Goal: Task Accomplishment & Management: Use online tool/utility

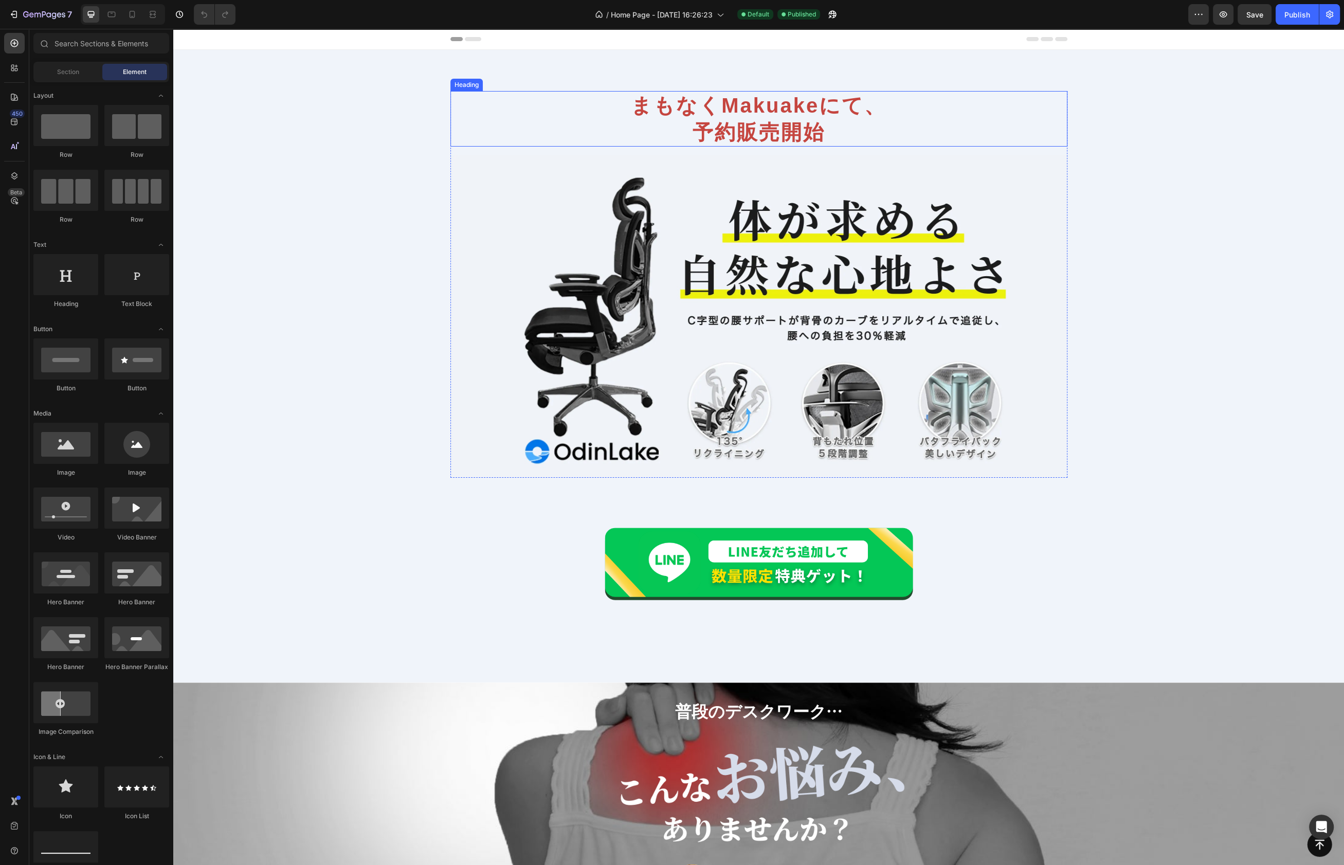
click at [768, 102] on h2 "まもなくMakuakeにて、 予約販売開始" at bounding box center [758, 119] width 617 height 56
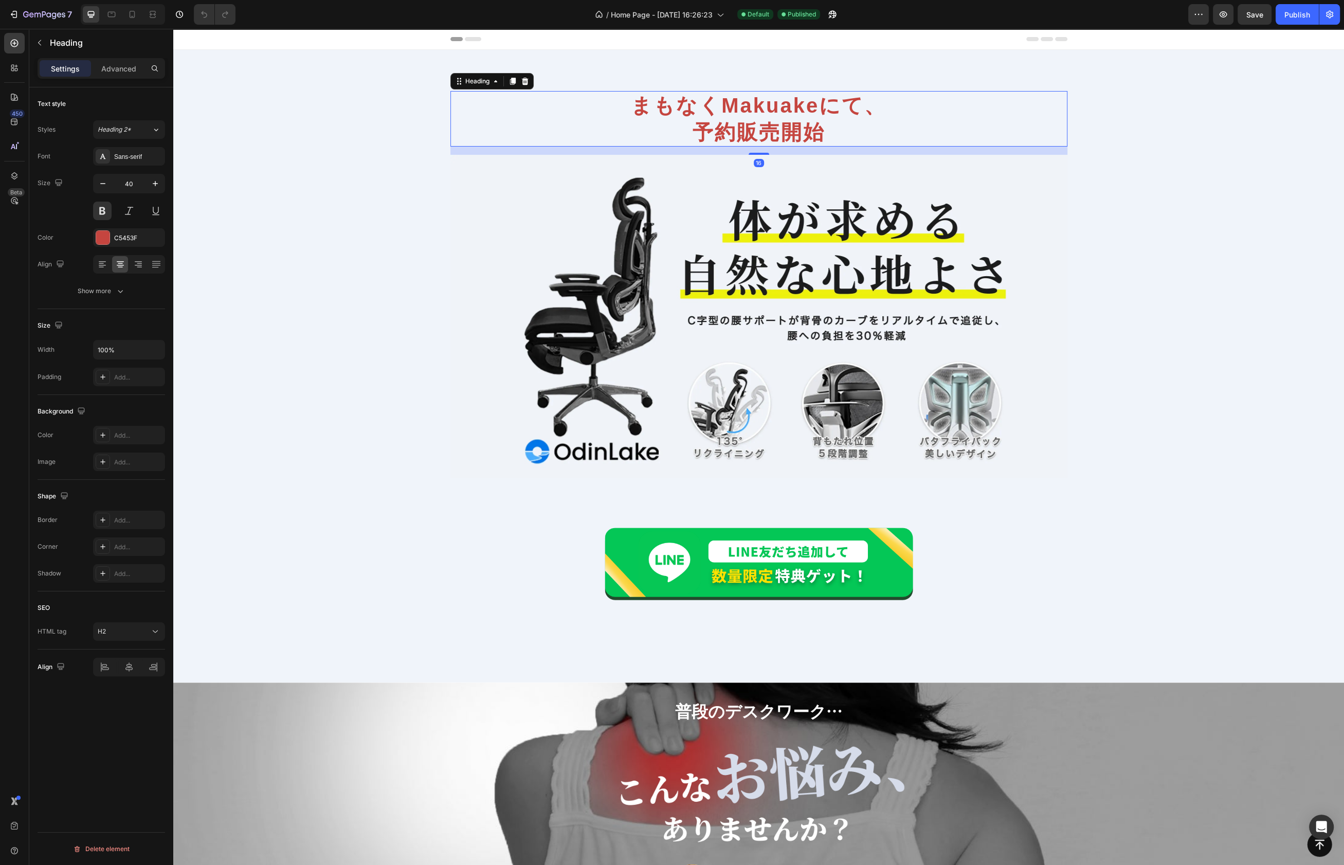
click at [834, 106] on h2 "まもなくMakuakeにて、 予約販売開始" at bounding box center [758, 119] width 617 height 56
drag, startPoint x: 705, startPoint y: 103, endPoint x: 718, endPoint y: 106, distance: 13.1
click at [705, 103] on p "まもなくMakuakeにて、 予約販売開始" at bounding box center [758, 118] width 615 height 53
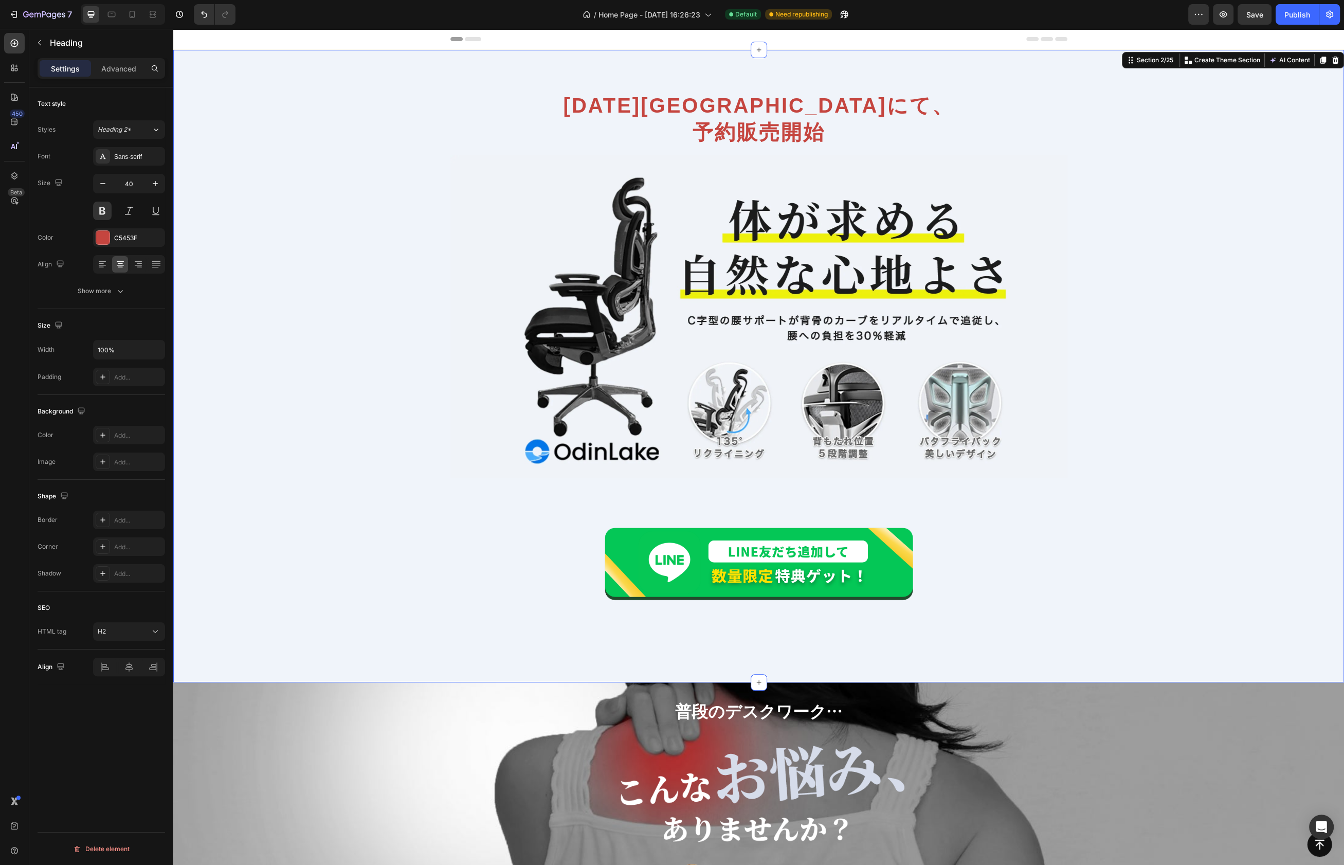
click at [835, 67] on div "[DATE]Makuakeにて、 予約販売開始 Heading Image Row Image Row Section 2/25 You can create…" at bounding box center [758, 366] width 1171 height 632
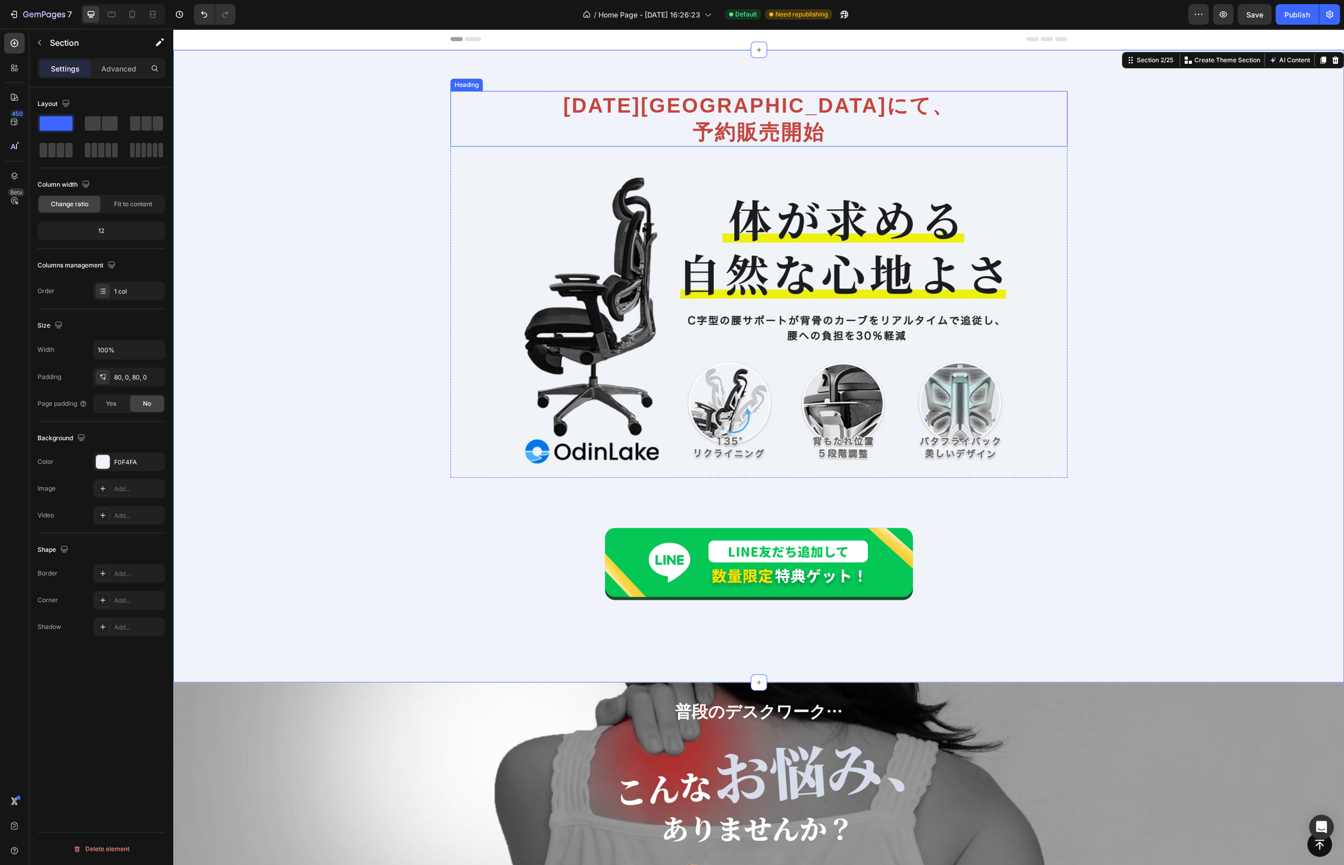
click at [868, 114] on p "[DATE]Makuakeにて、 予約販売開始" at bounding box center [758, 118] width 615 height 53
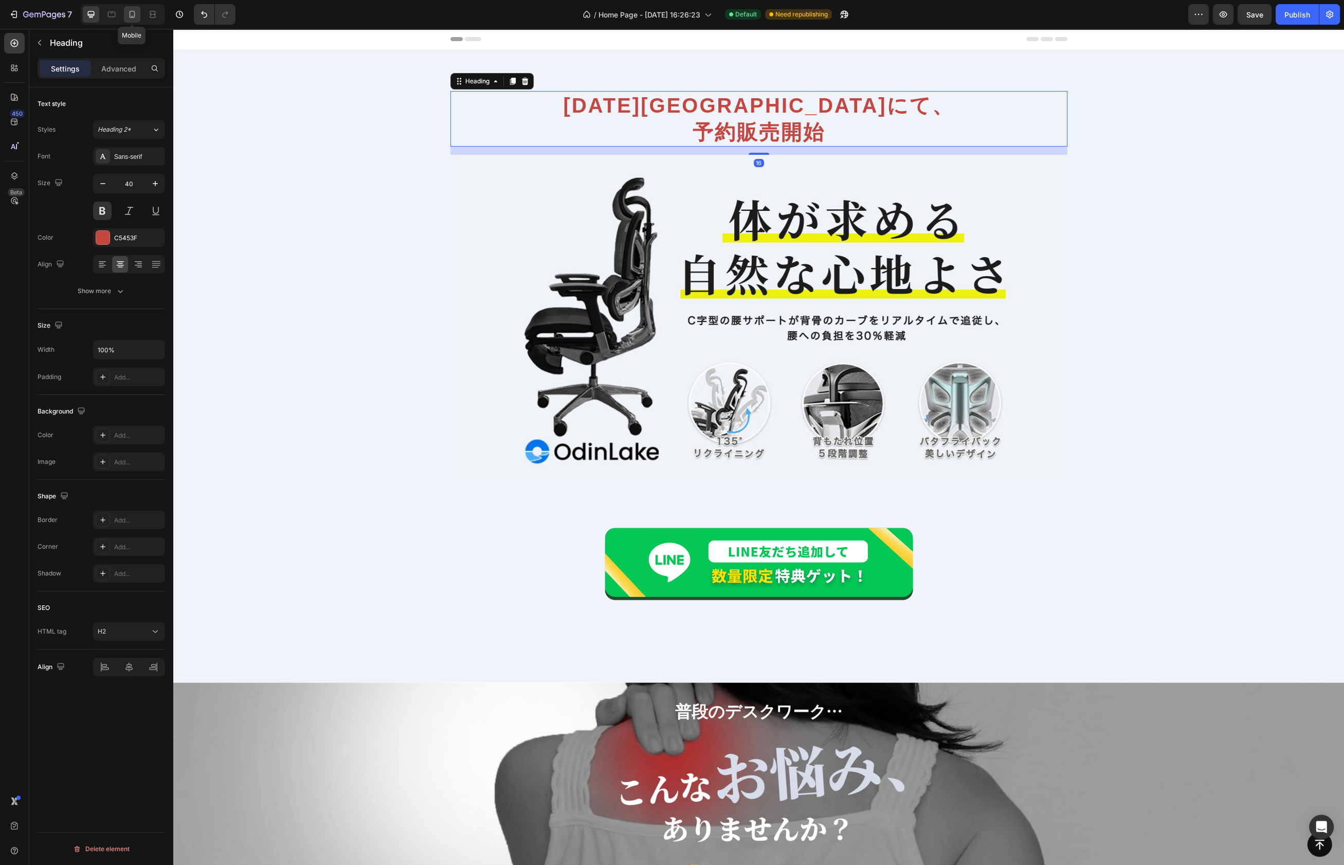
click at [135, 16] on icon at bounding box center [132, 14] width 10 height 10
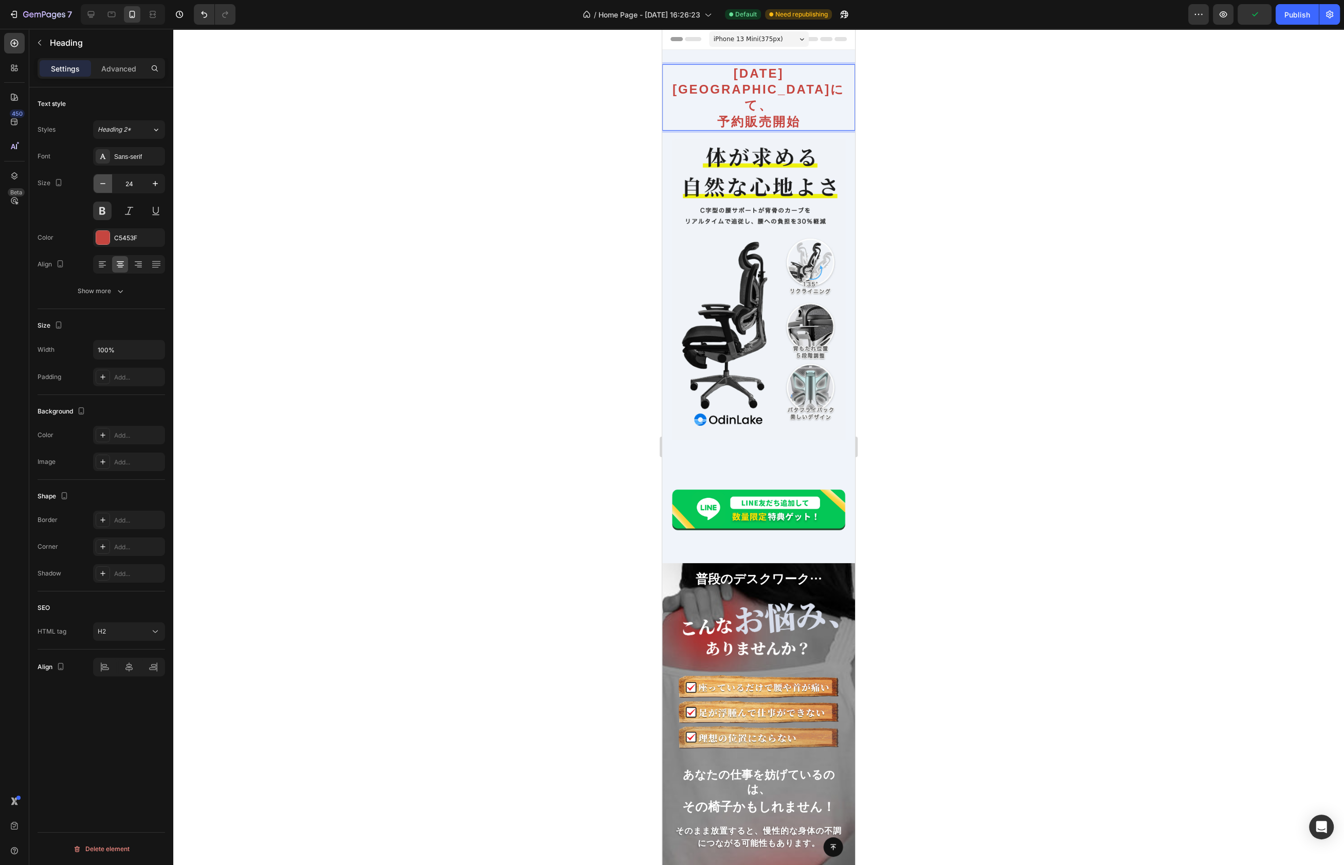
click at [107, 184] on icon "button" at bounding box center [103, 183] width 10 height 10
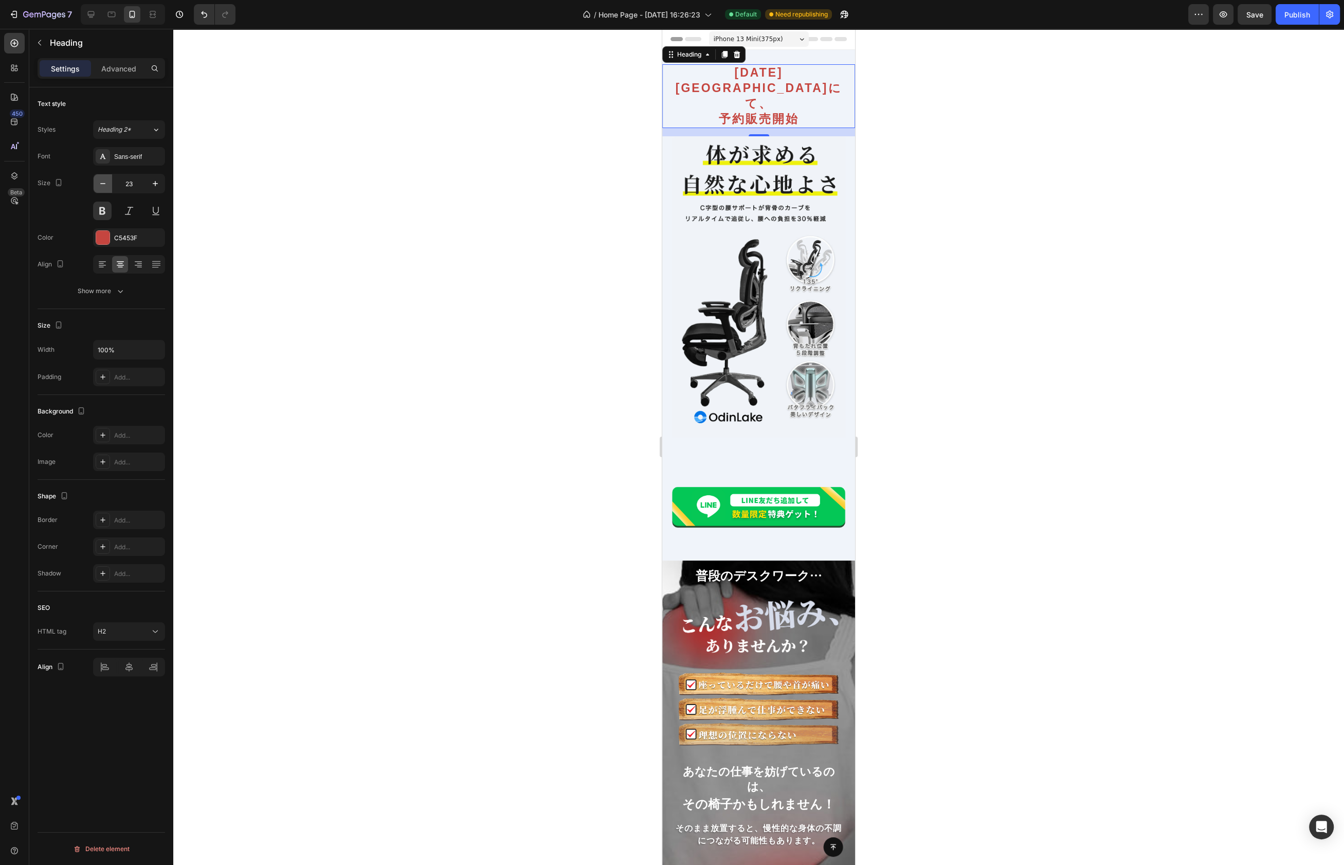
click at [106, 184] on icon "button" at bounding box center [103, 183] width 10 height 10
type input "22"
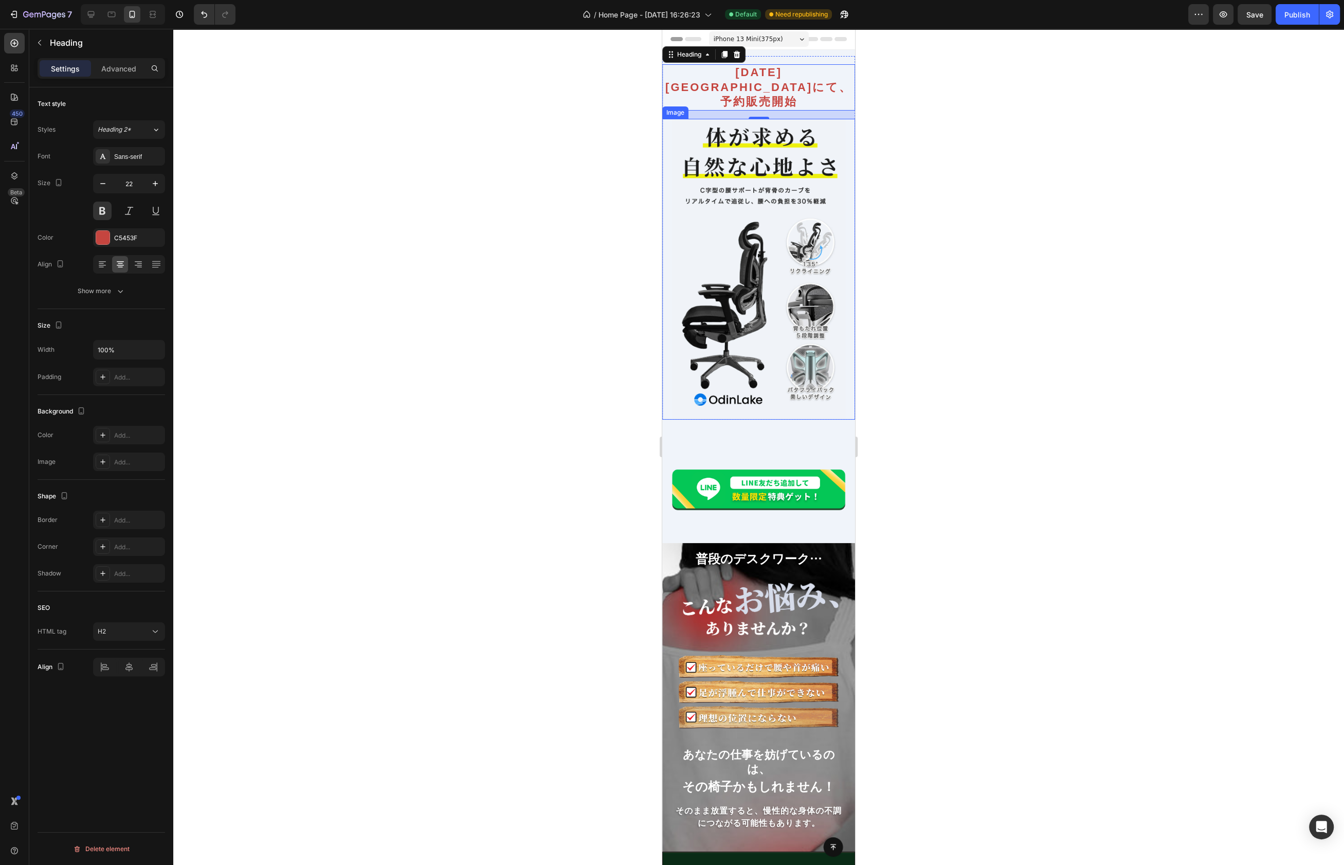
click at [1038, 231] on div at bounding box center [758, 447] width 1171 height 836
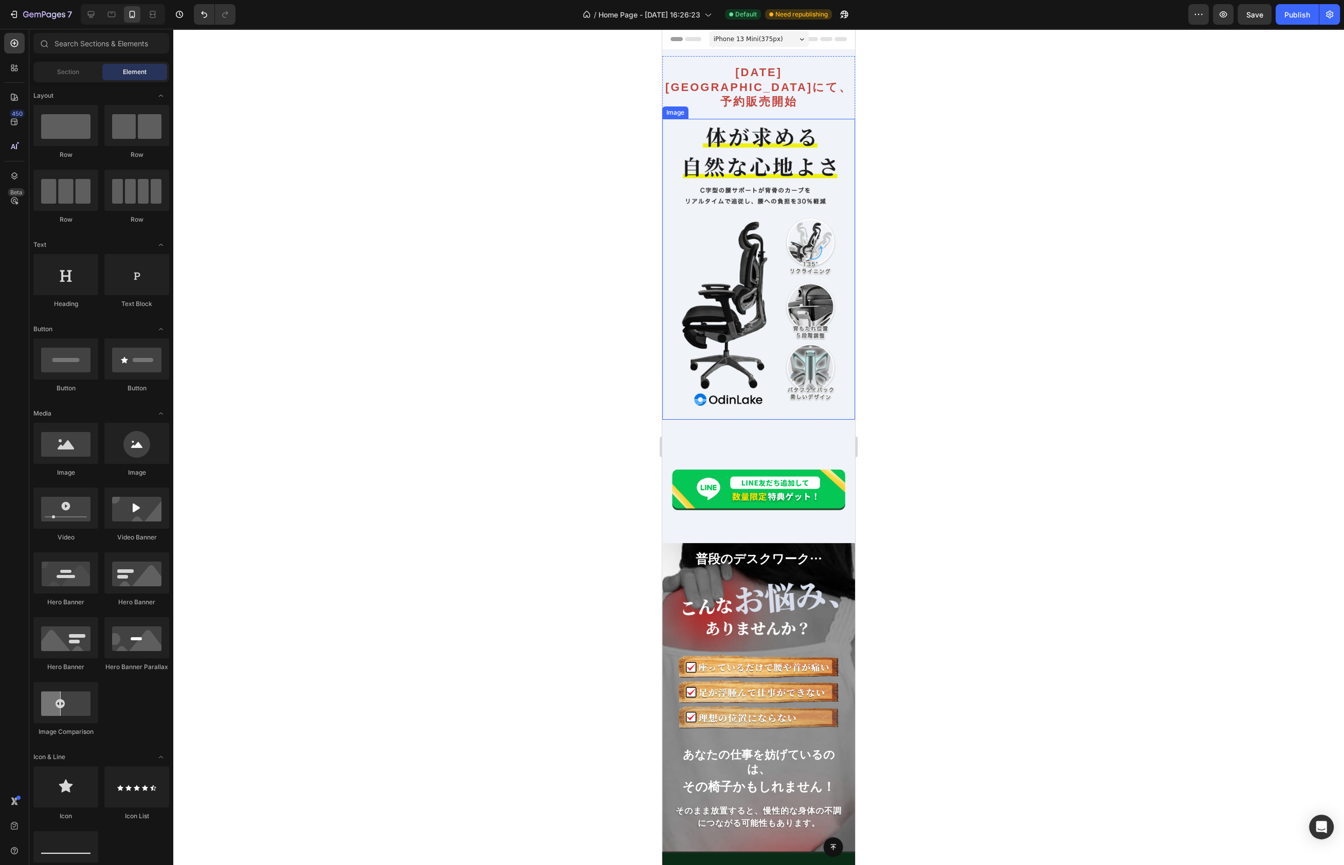
click at [1035, 233] on div at bounding box center [758, 447] width 1171 height 836
click at [844, 79] on p "[DATE]Makuakeにて、 予約販売開始" at bounding box center [758, 87] width 191 height 44
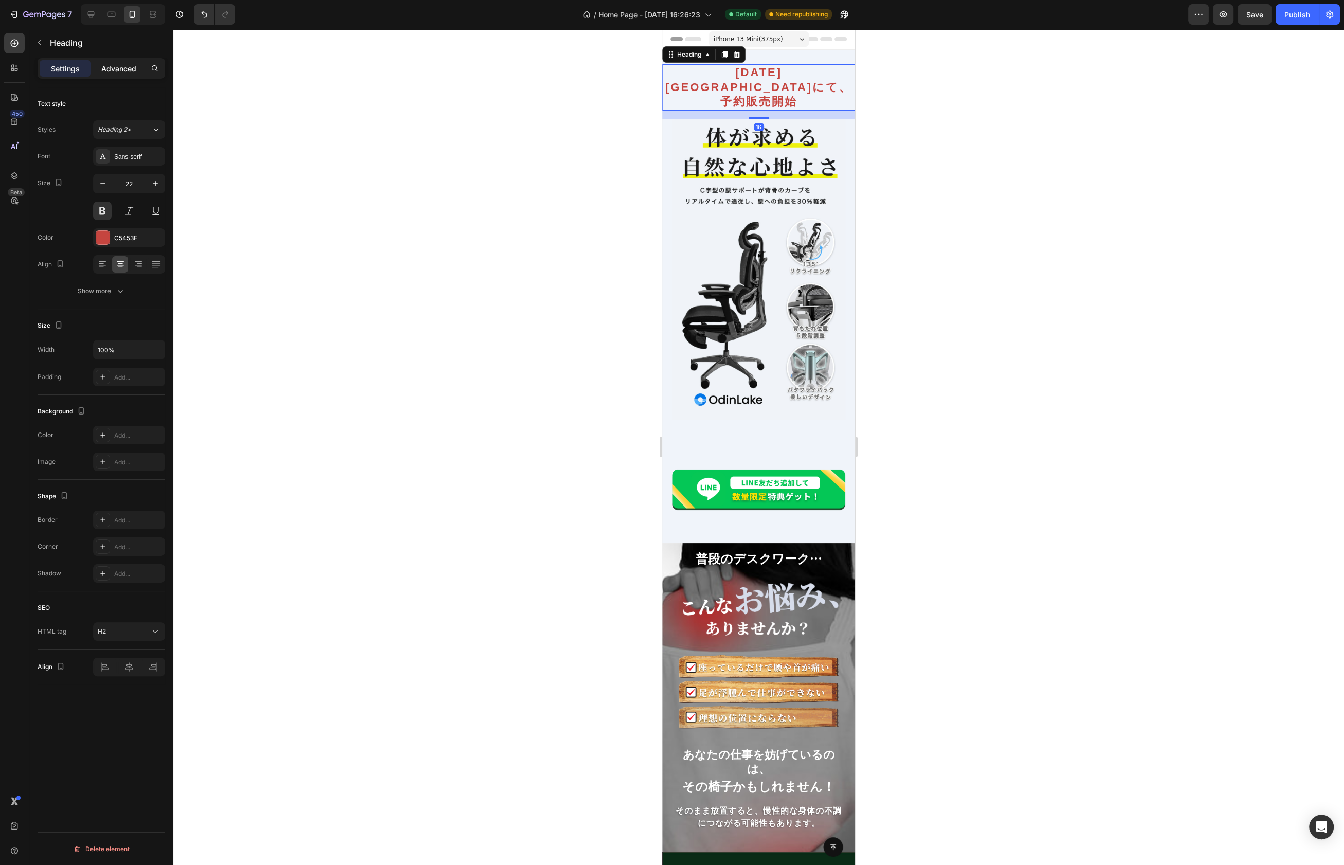
click at [124, 64] on p "Advanced" at bounding box center [118, 68] width 35 height 11
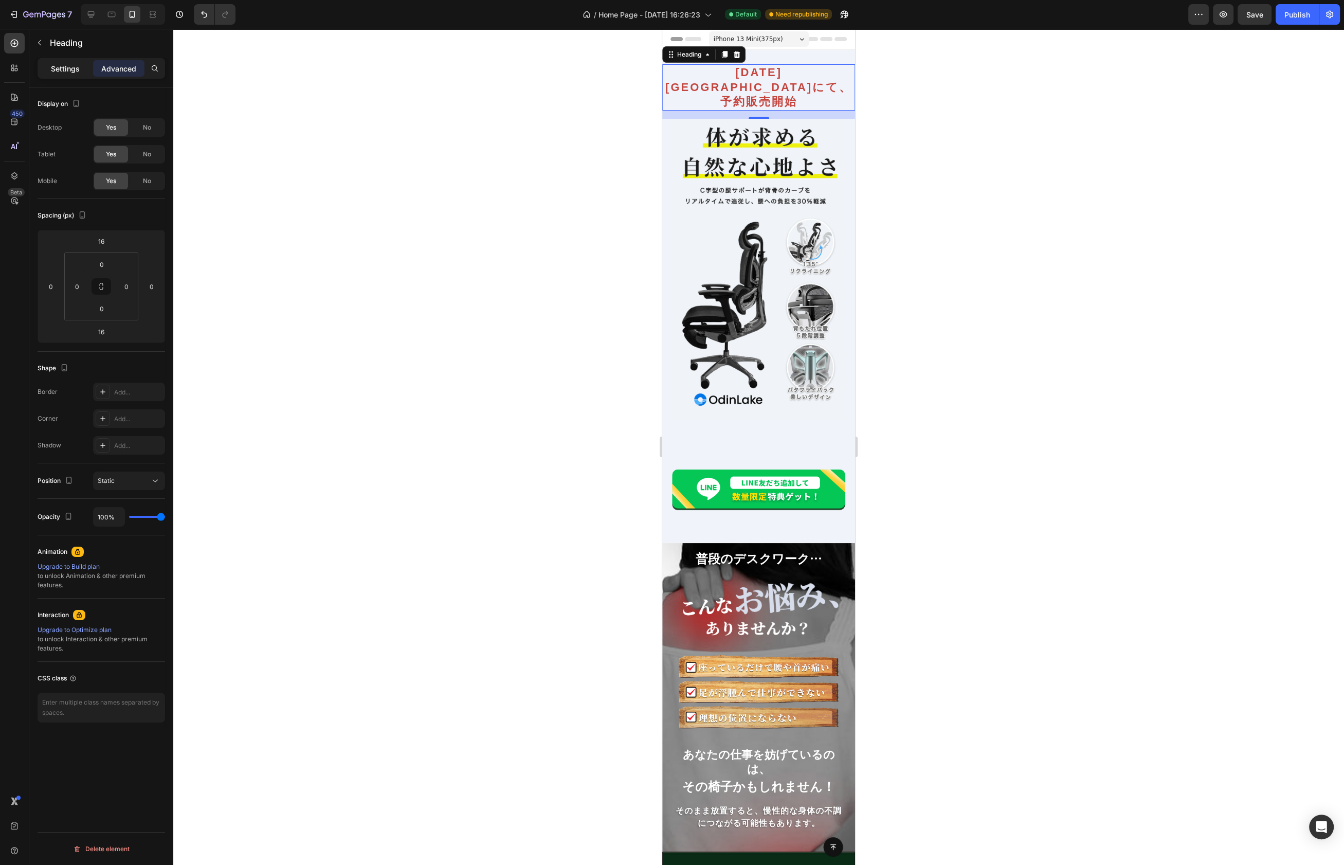
drag, startPoint x: 52, startPoint y: 65, endPoint x: 72, endPoint y: 88, distance: 30.6
click at [52, 65] on p "Settings" at bounding box center [65, 68] width 29 height 11
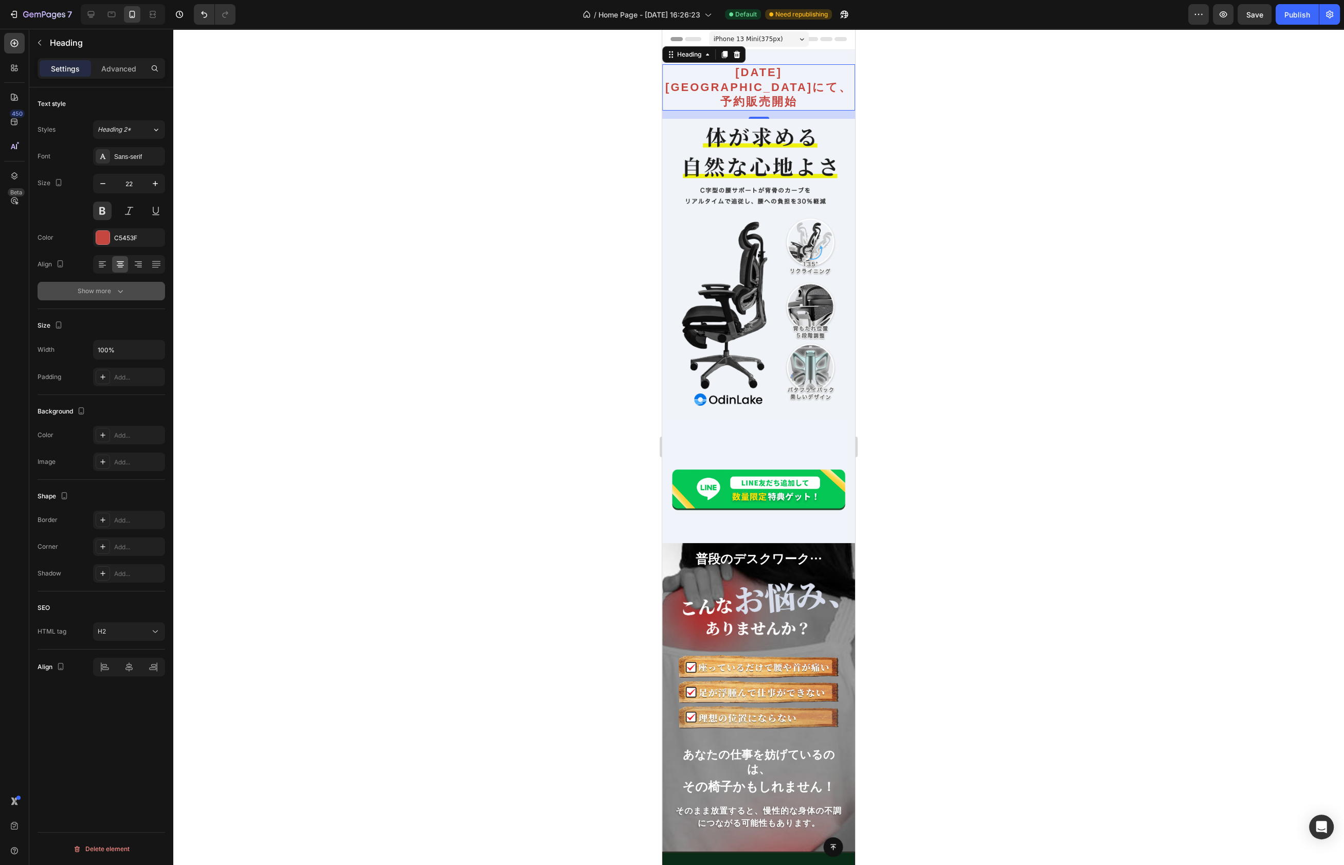
click at [117, 289] on icon "button" at bounding box center [120, 291] width 10 height 10
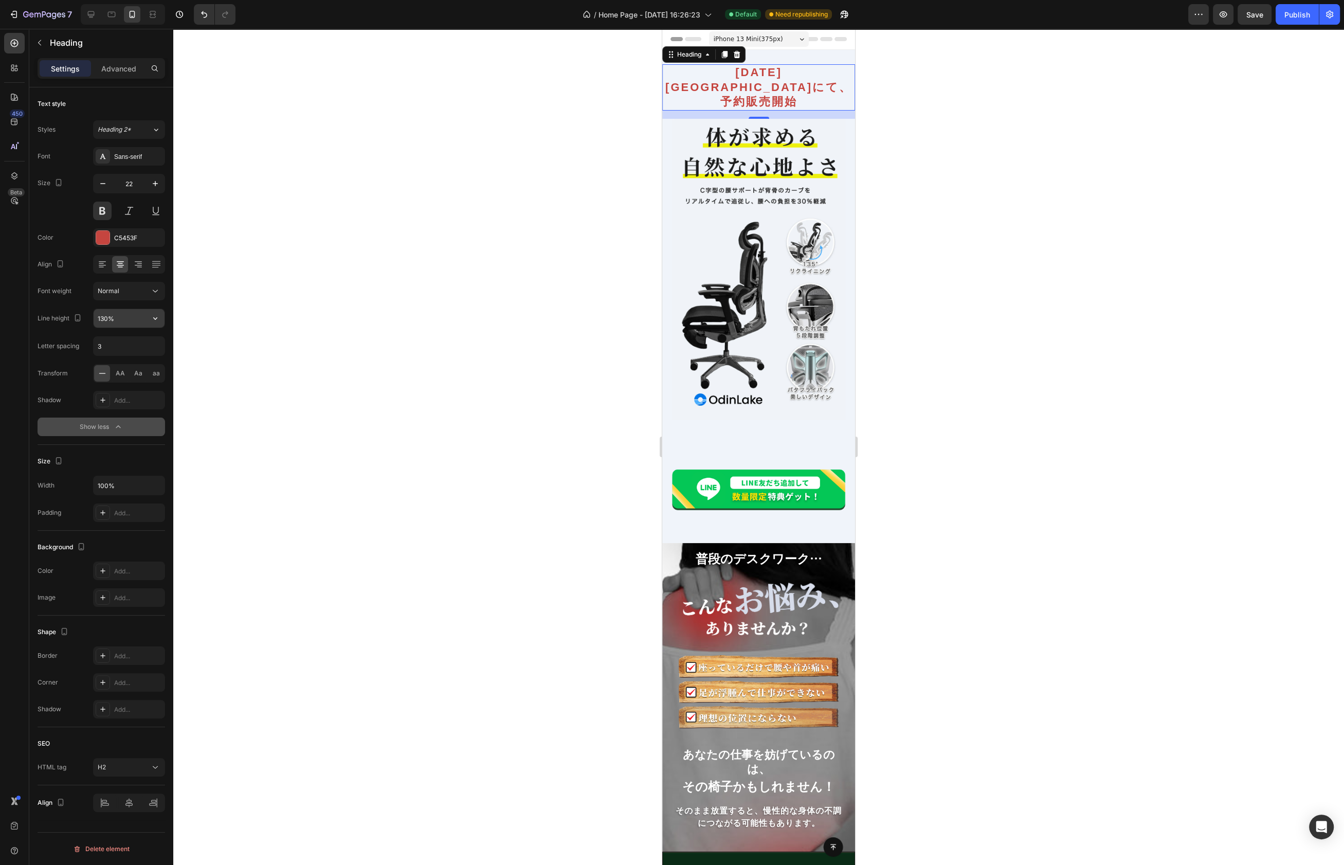
click at [142, 314] on input "130%" at bounding box center [129, 318] width 71 height 19
click at [155, 316] on icon "button" at bounding box center [155, 318] width 10 height 10
click at [137, 403] on p "150%" at bounding box center [126, 401] width 59 height 9
type input "150%"
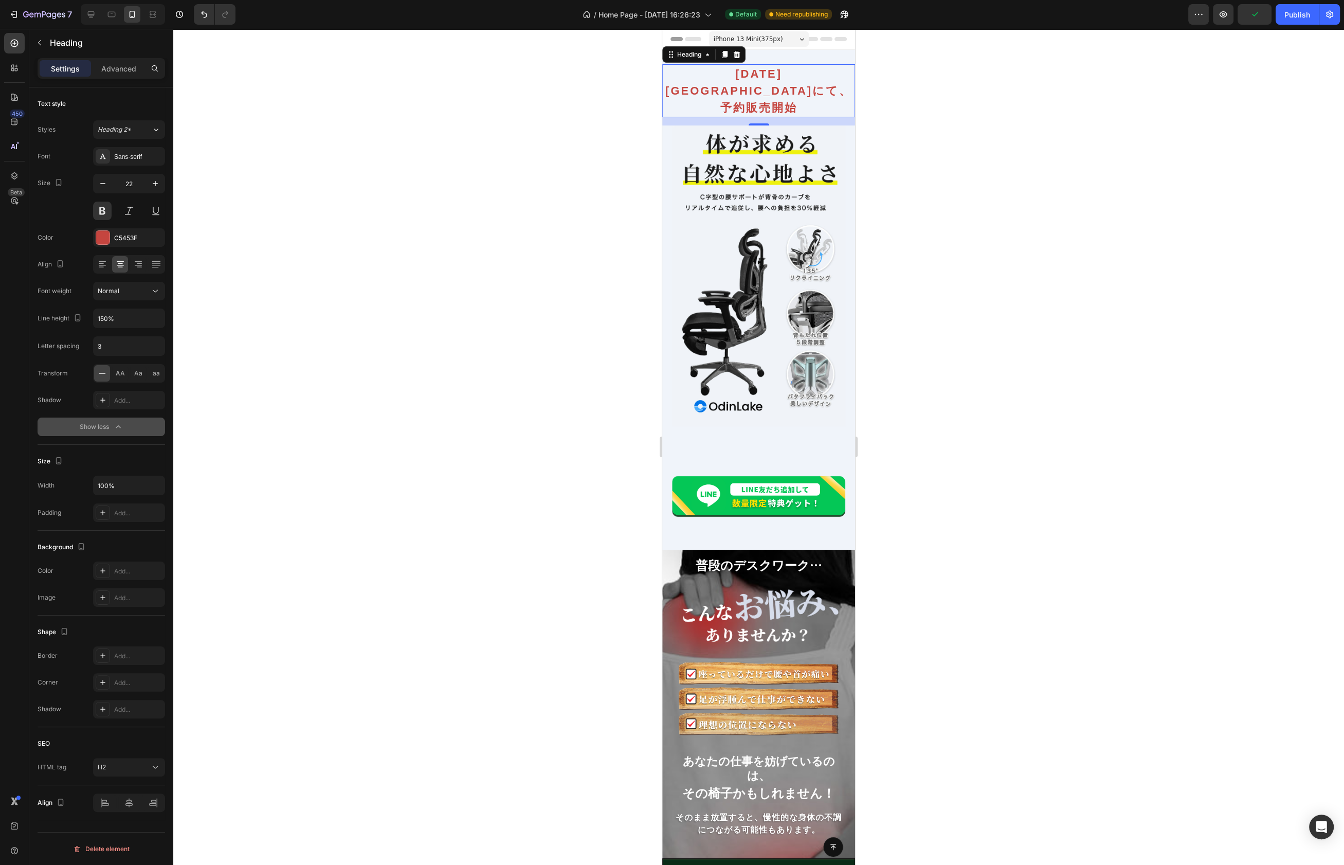
click at [967, 201] on div at bounding box center [758, 447] width 1171 height 836
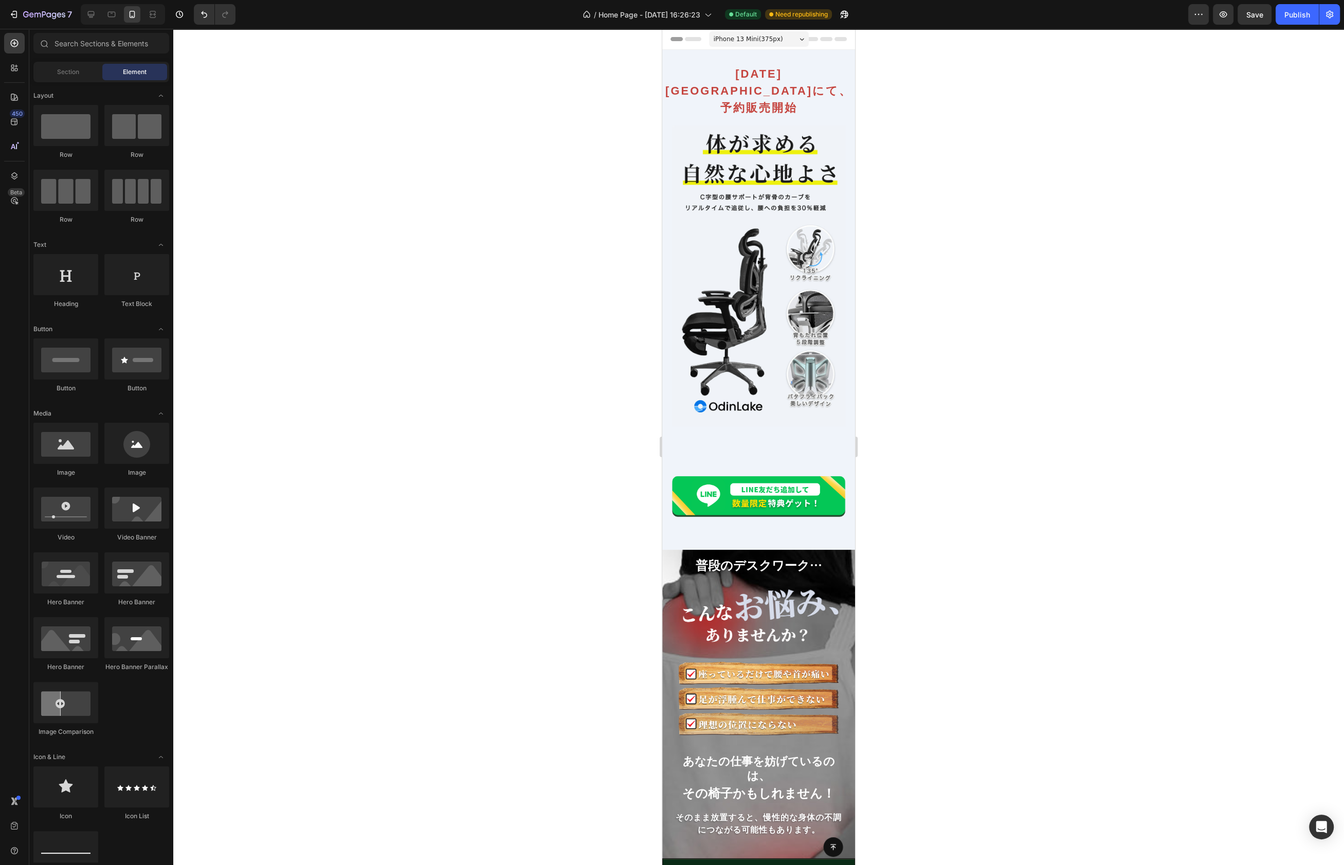
click at [967, 201] on div at bounding box center [758, 447] width 1171 height 836
click at [975, 203] on div at bounding box center [758, 447] width 1171 height 836
click at [1051, 207] on div at bounding box center [758, 447] width 1171 height 836
click at [1250, 20] on div "Save" at bounding box center [1254, 14] width 17 height 11
click at [1309, 19] on div "Publish" at bounding box center [1297, 14] width 26 height 11
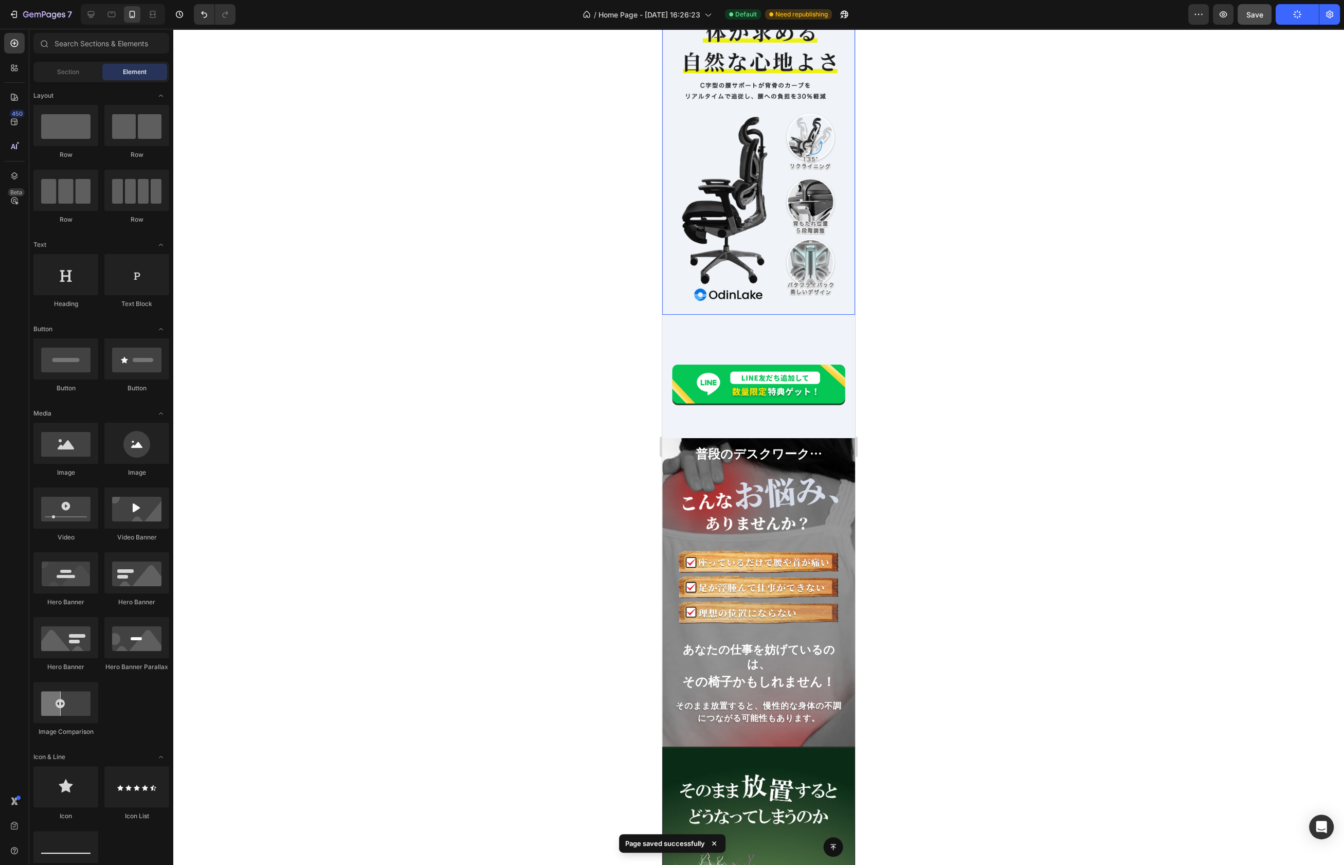
scroll to position [191, 0]
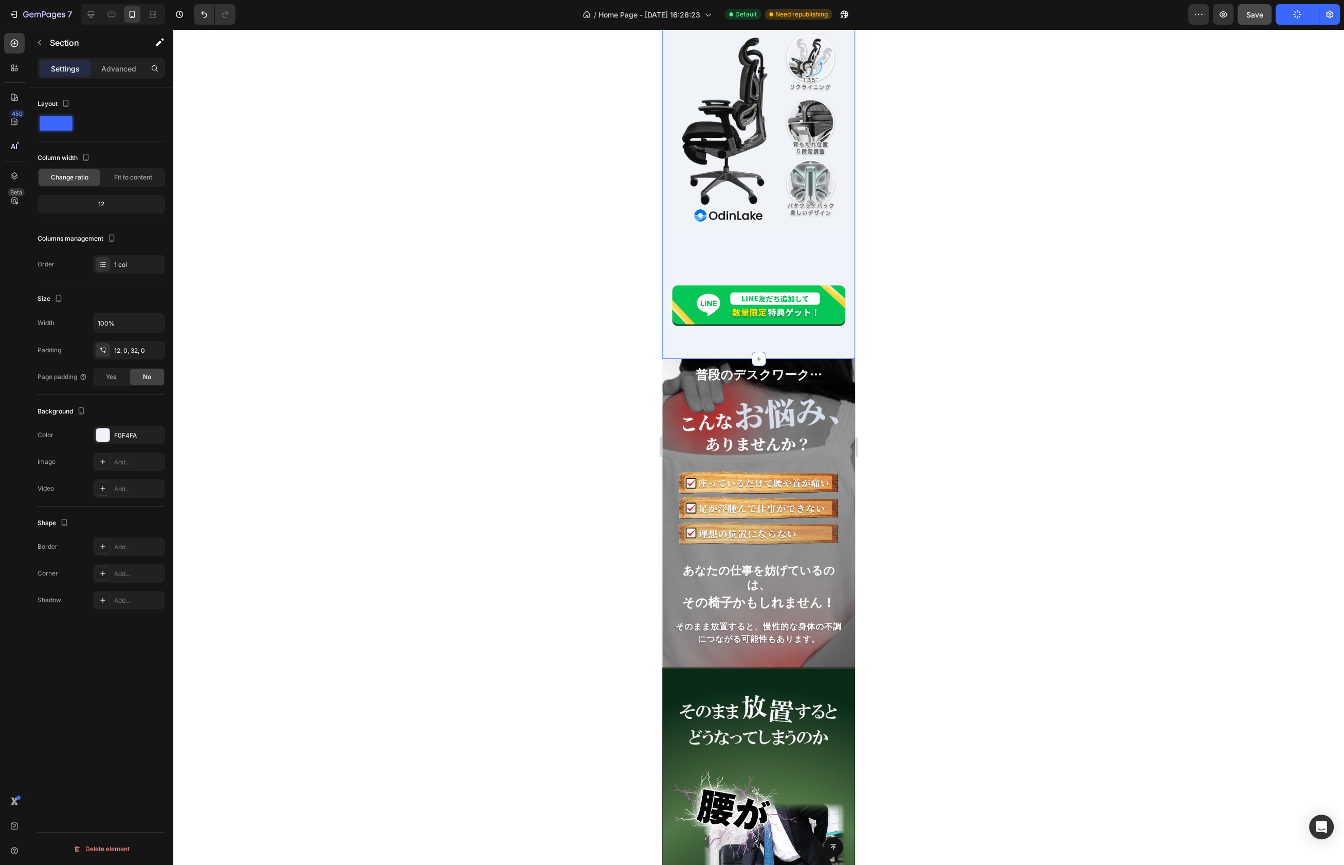
click at [743, 241] on div "[DATE]Makuakeにて、 予約販売開始 Heading Image Row Image Row" at bounding box center [758, 103] width 193 height 477
click at [756, 195] on img at bounding box center [759, 85] width 174 height 301
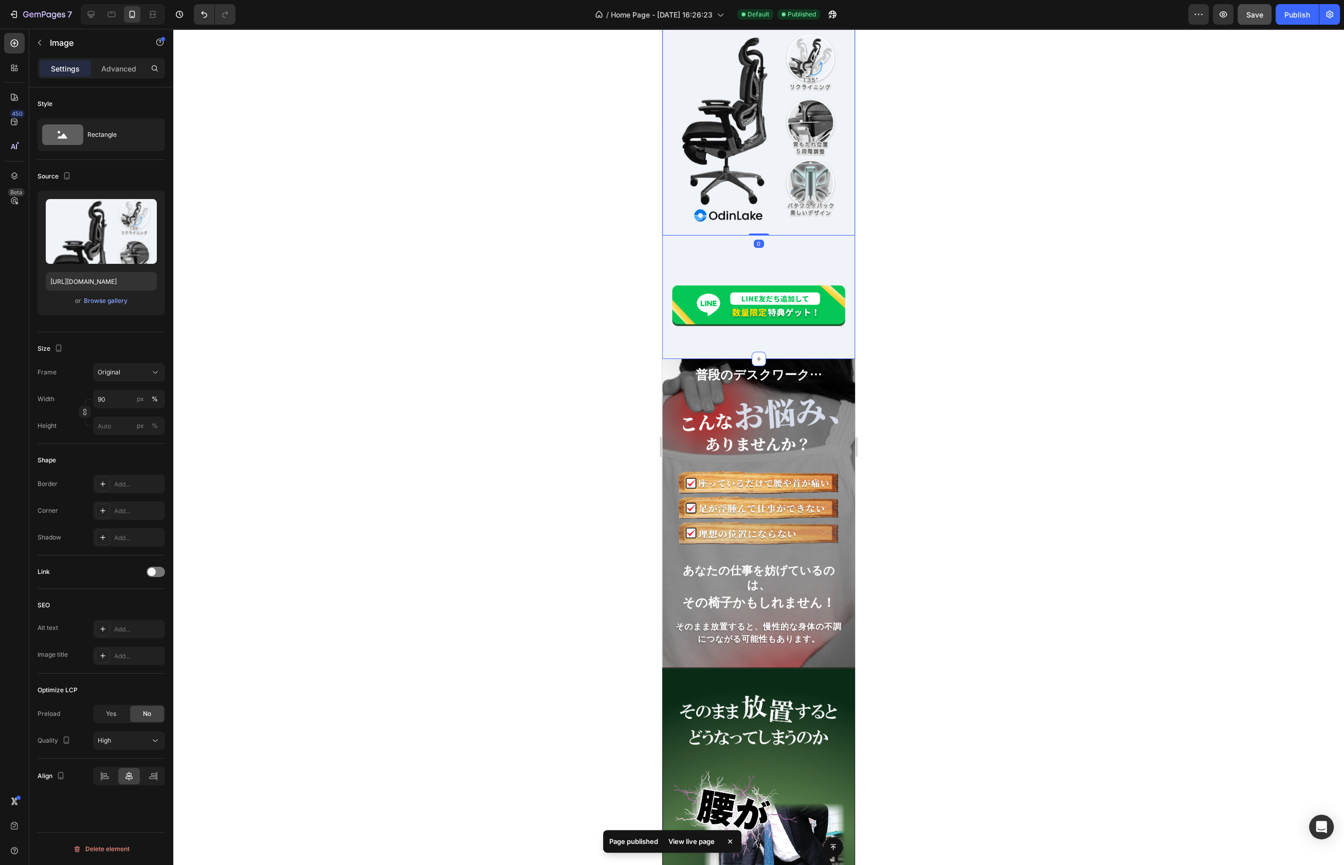
click at [731, 238] on div "[DATE]Makuakeにて、 予約販売開始 Heading Image 0 Row Image Row" at bounding box center [758, 103] width 193 height 477
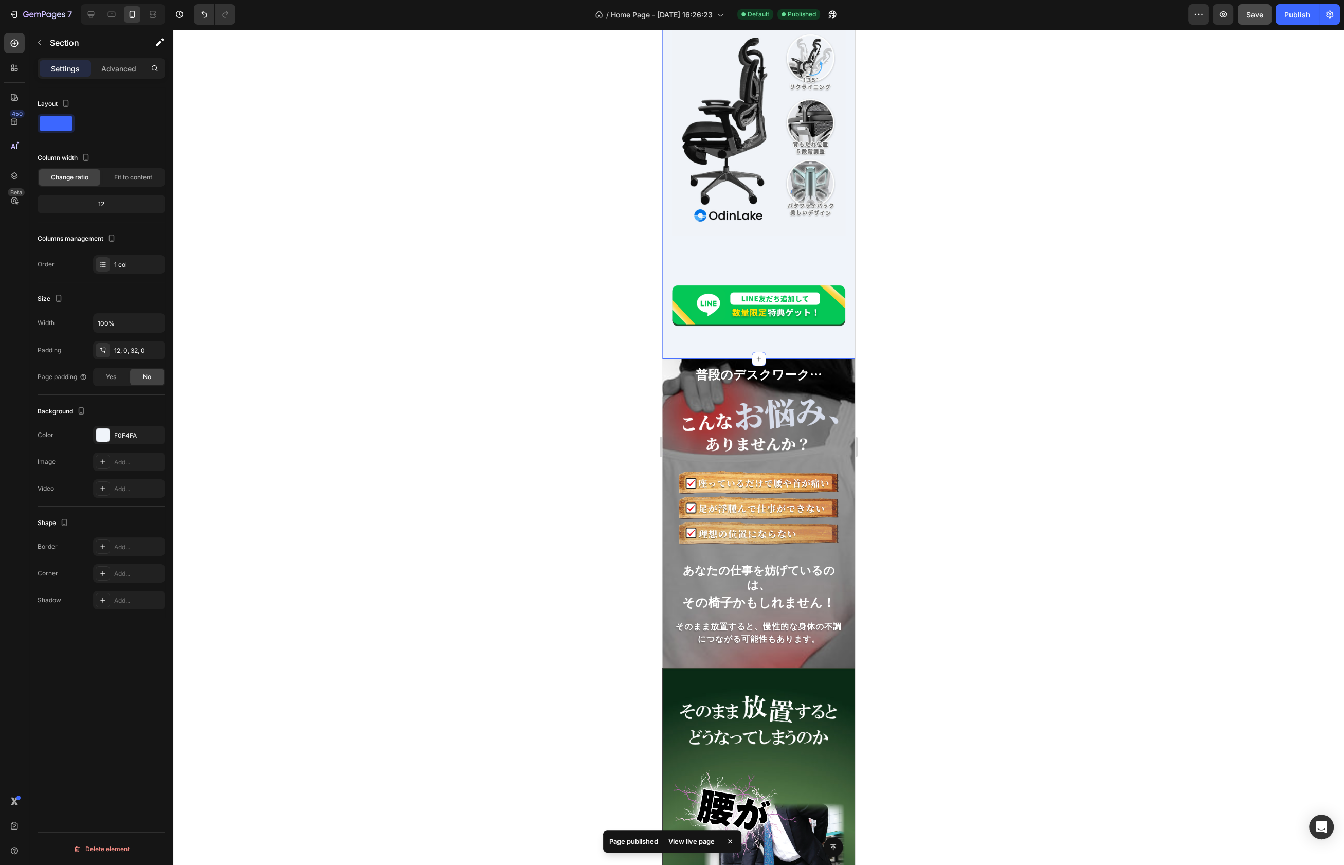
click at [695, 250] on div "[DATE]Makuakeにて、 予約販売開始 Heading Image Row Image Row" at bounding box center [758, 103] width 193 height 477
click at [614, 245] on div at bounding box center [758, 447] width 1171 height 836
click at [694, 238] on div "[DATE]Makuakeにて、 予約販売開始 Heading Image Row Image Row" at bounding box center [758, 103] width 193 height 477
click at [738, 294] on img at bounding box center [759, 305] width 174 height 41
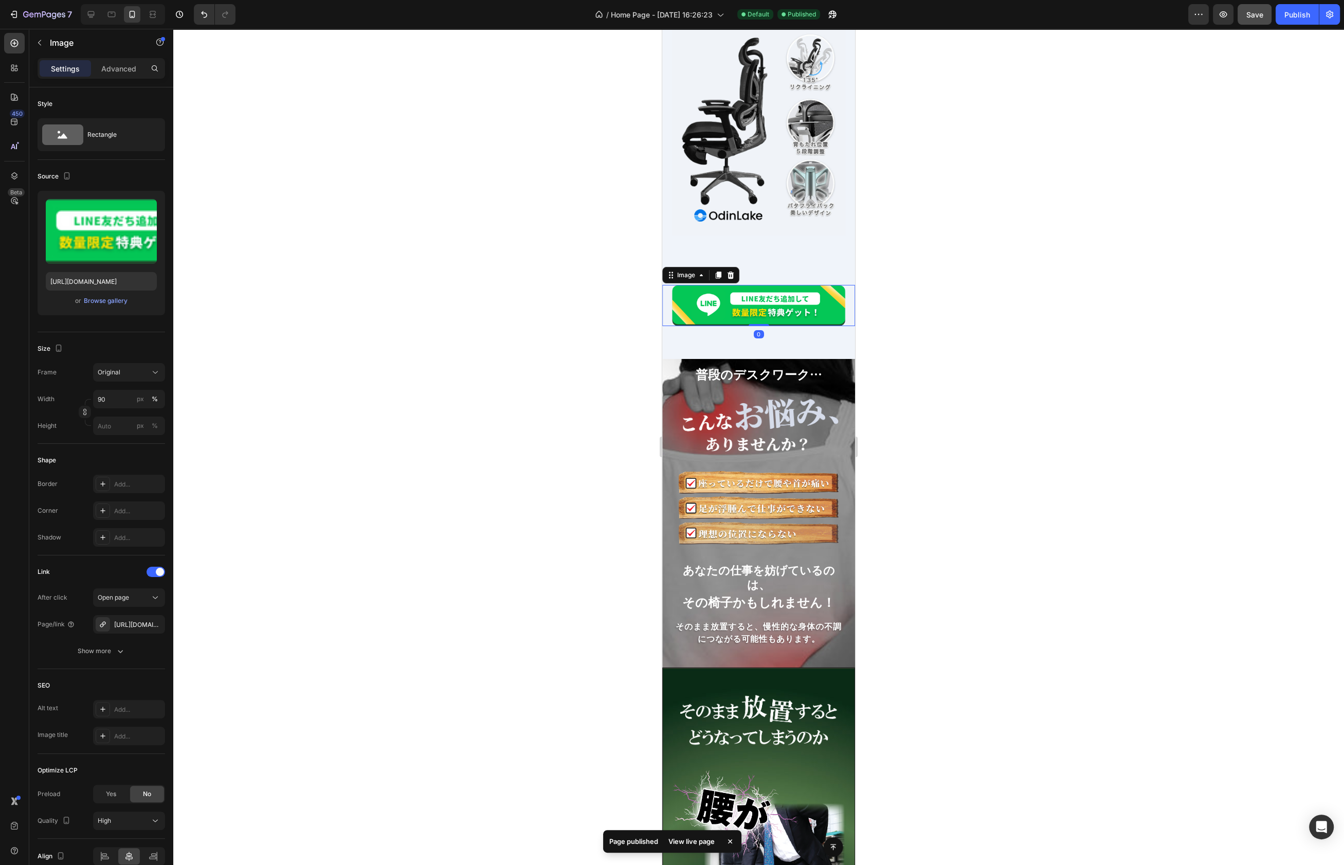
click at [124, 76] on div "Settings Advanced" at bounding box center [101, 68] width 127 height 21
click at [121, 68] on p "Advanced" at bounding box center [118, 68] width 35 height 11
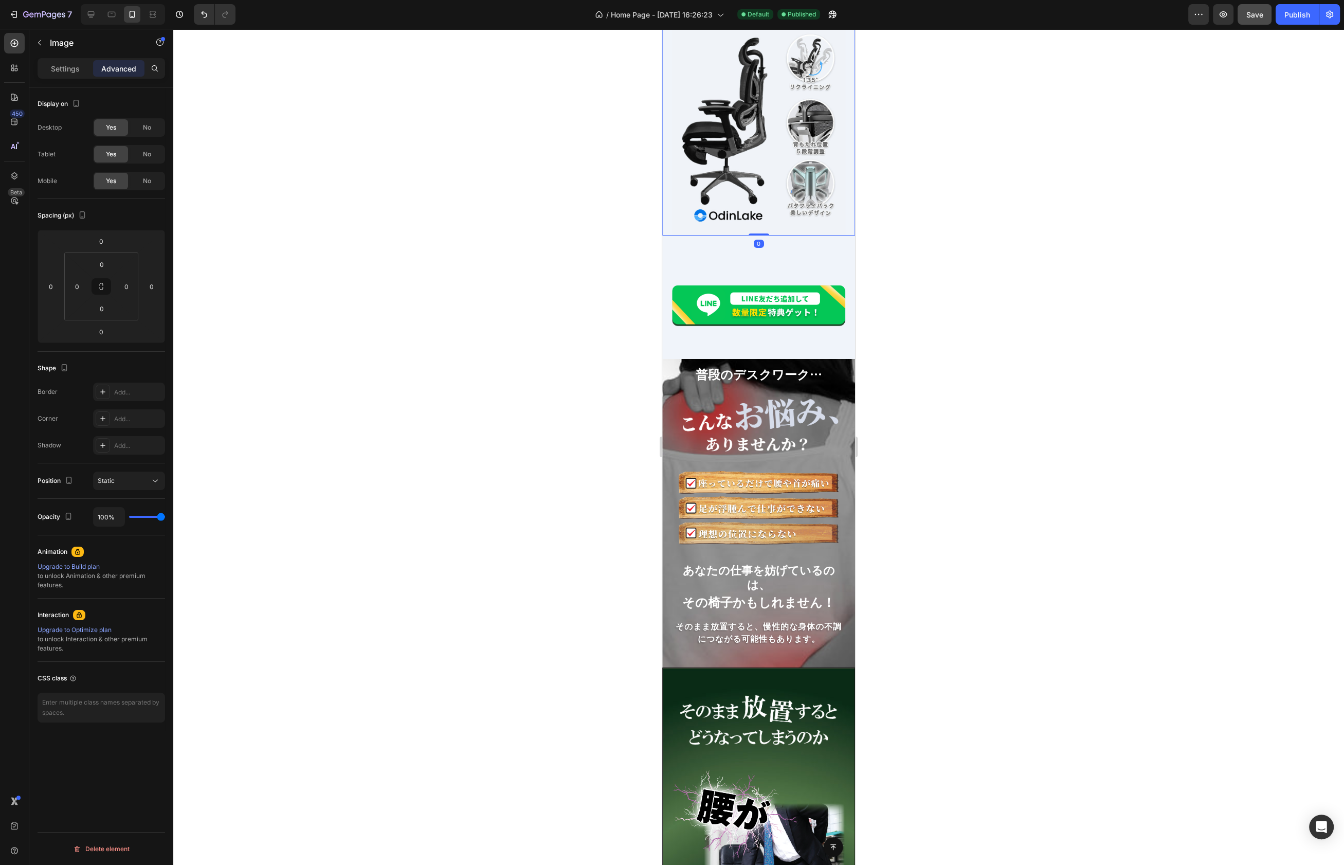
click at [720, 203] on img at bounding box center [759, 85] width 174 height 301
click at [715, 233] on div "[DATE]Makuakeにて、 予約販売開始 Heading Image Row Image Row" at bounding box center [758, 103] width 193 height 477
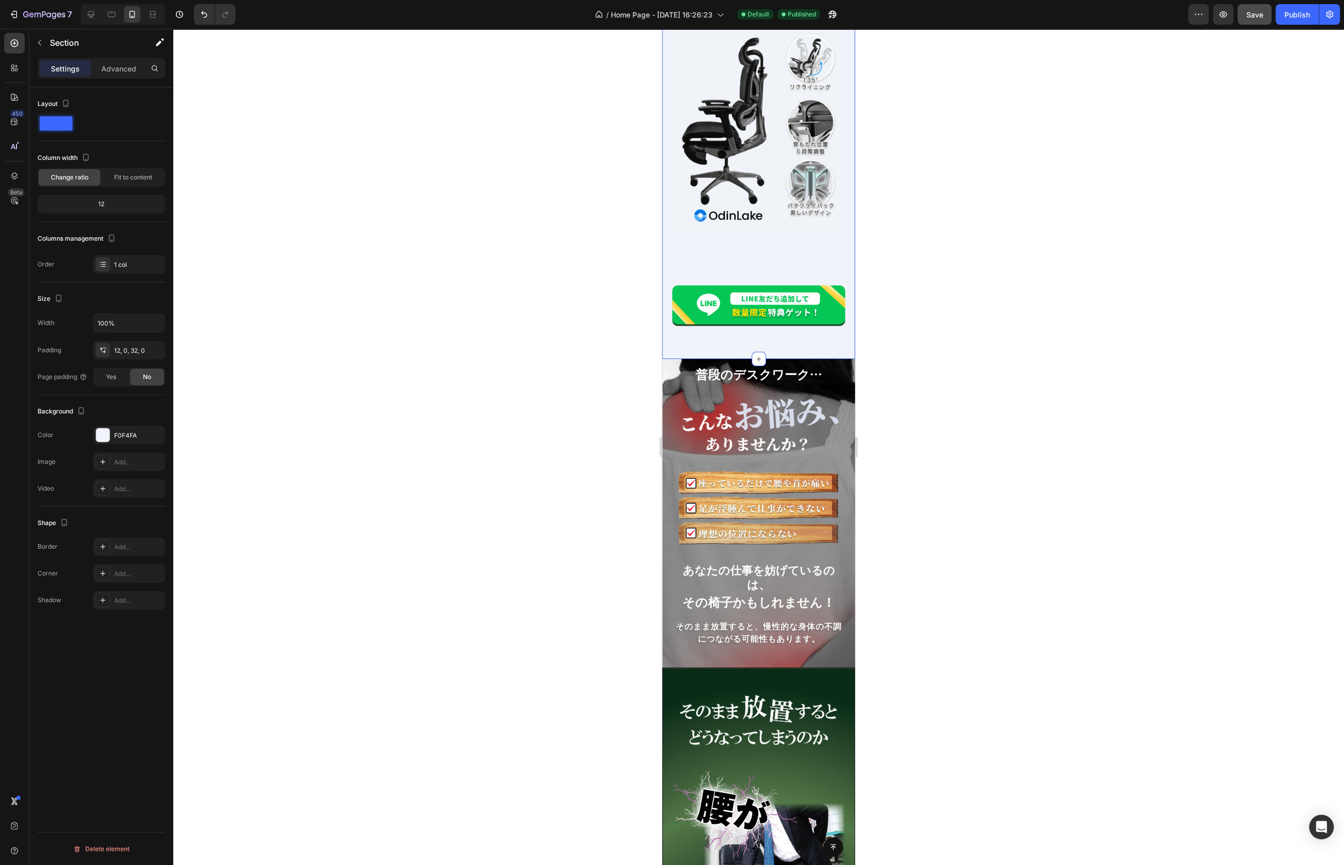
click at [671, 248] on div "[DATE]Makuakeにて、 予約販売開始 Heading Image Row Image Row" at bounding box center [758, 103] width 193 height 477
click at [663, 248] on div "[DATE]Makuakeにて、 予約販売開始 Heading Image Row Image Row" at bounding box center [758, 103] width 193 height 477
click at [692, 206] on img at bounding box center [759, 85] width 174 height 301
click at [724, 238] on div "[DATE]Makuakeにて、 予約販売開始 Heading Image 0 Row Image Row" at bounding box center [758, 103] width 193 height 477
click at [116, 68] on p "Advanced" at bounding box center [118, 68] width 35 height 11
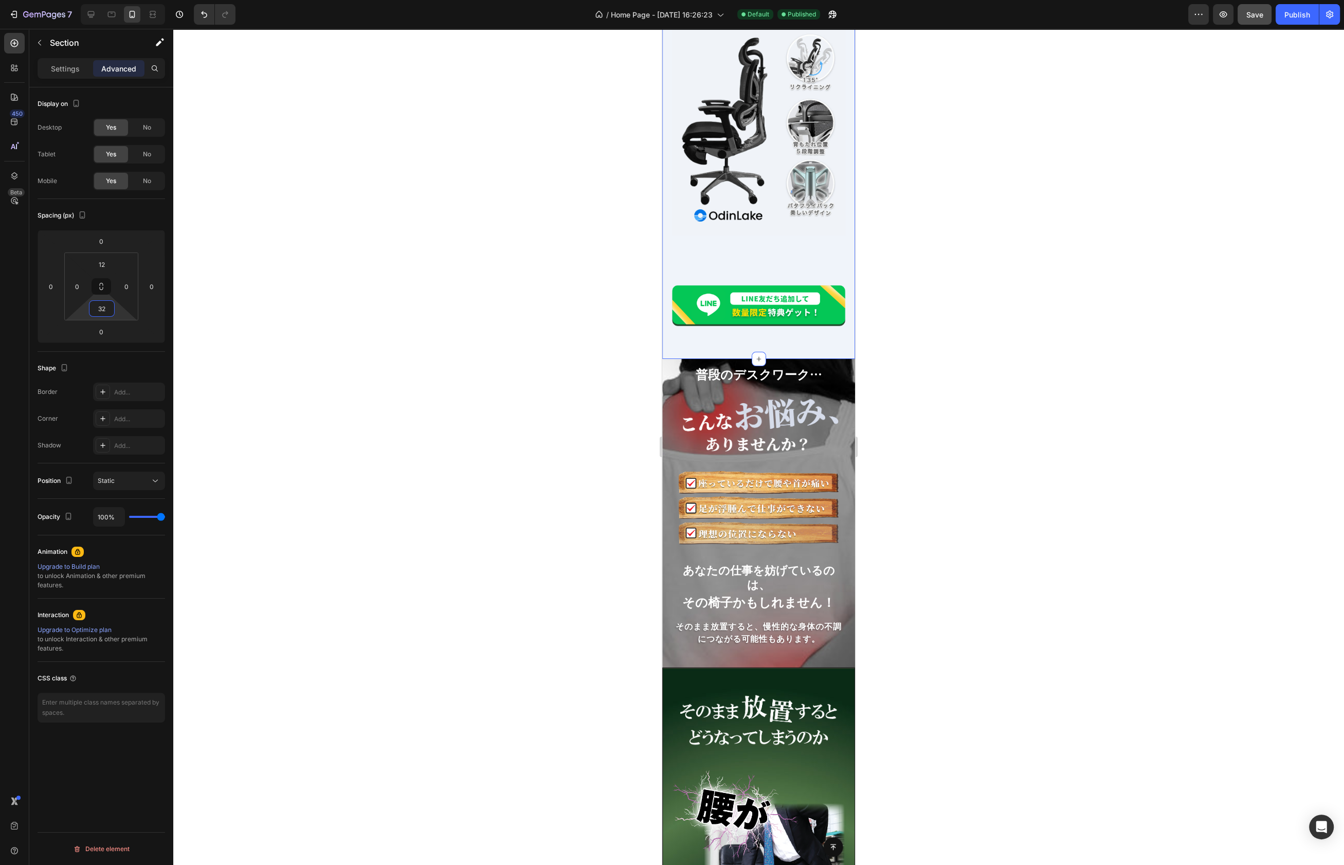
click at [108, 312] on input "32" at bounding box center [102, 308] width 21 height 15
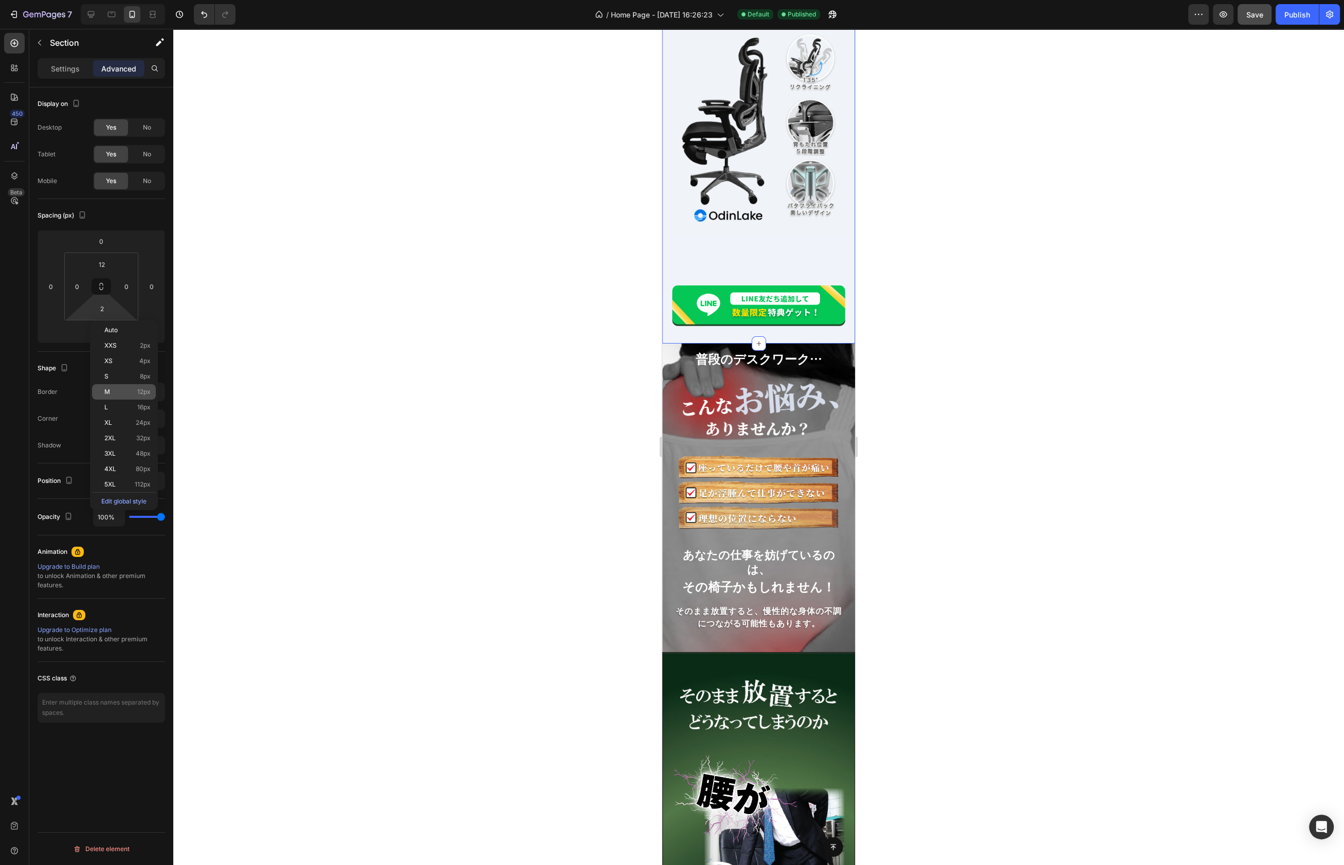
click at [140, 396] on div "M 12px" at bounding box center [124, 391] width 64 height 15
type input "12"
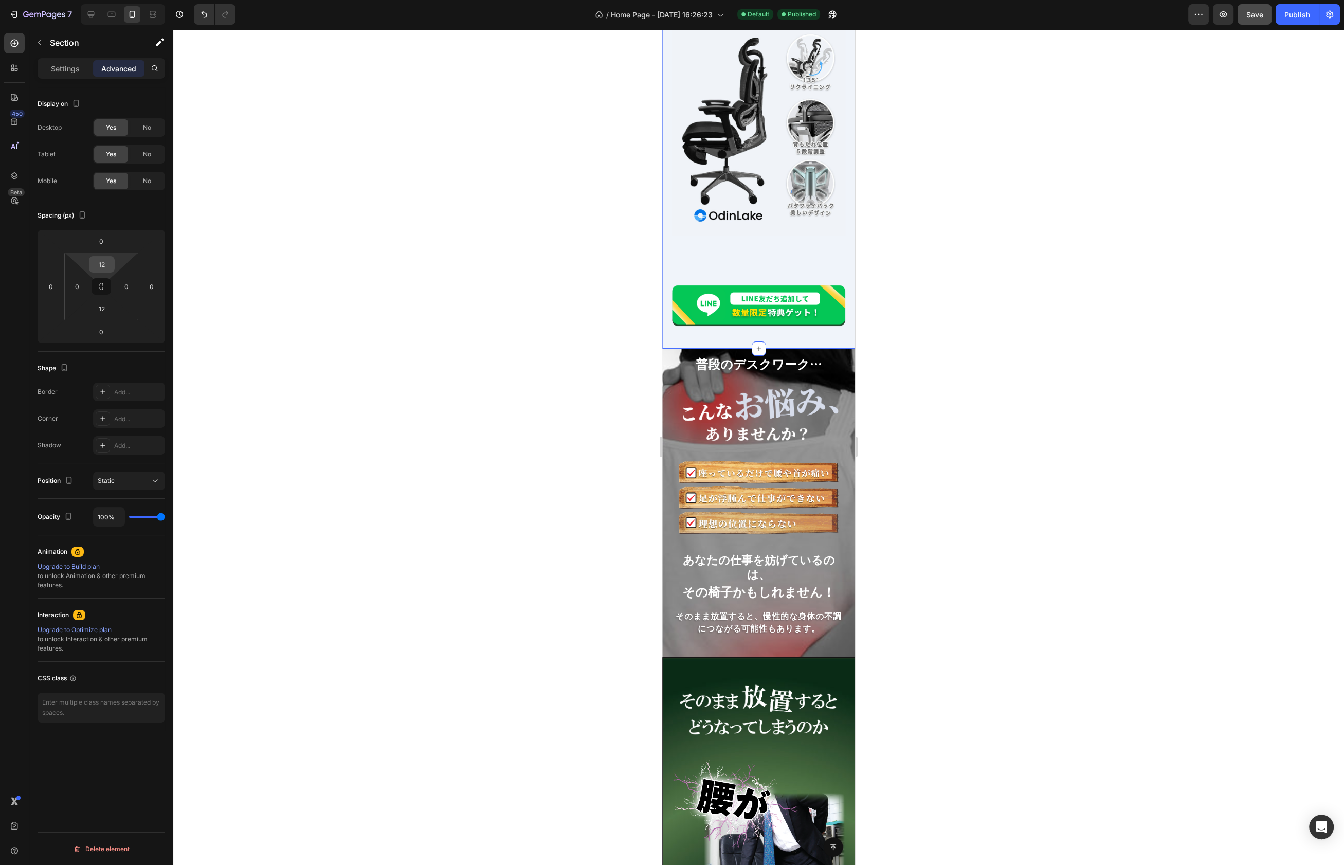
click at [101, 267] on input "12" at bounding box center [102, 264] width 21 height 15
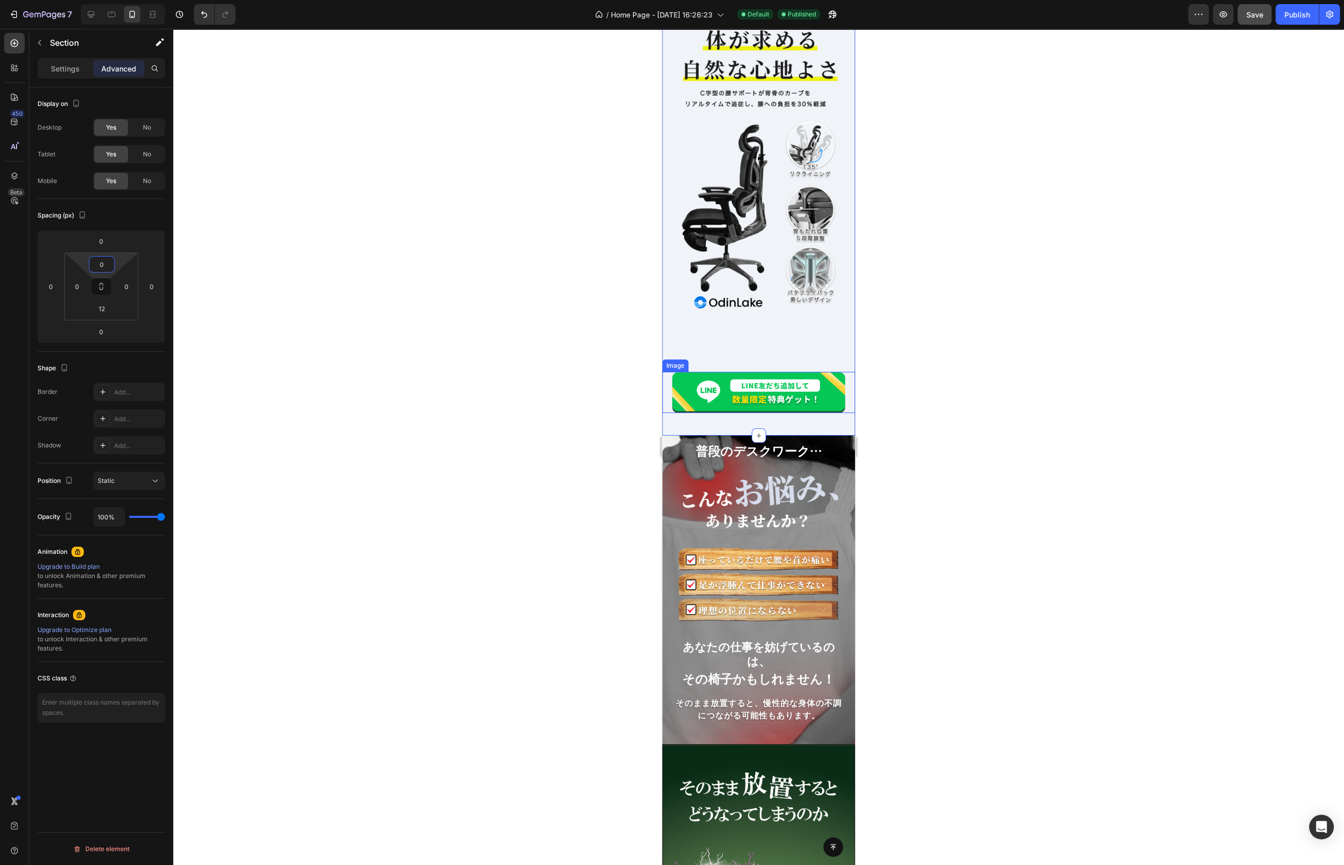
scroll to position [0, 0]
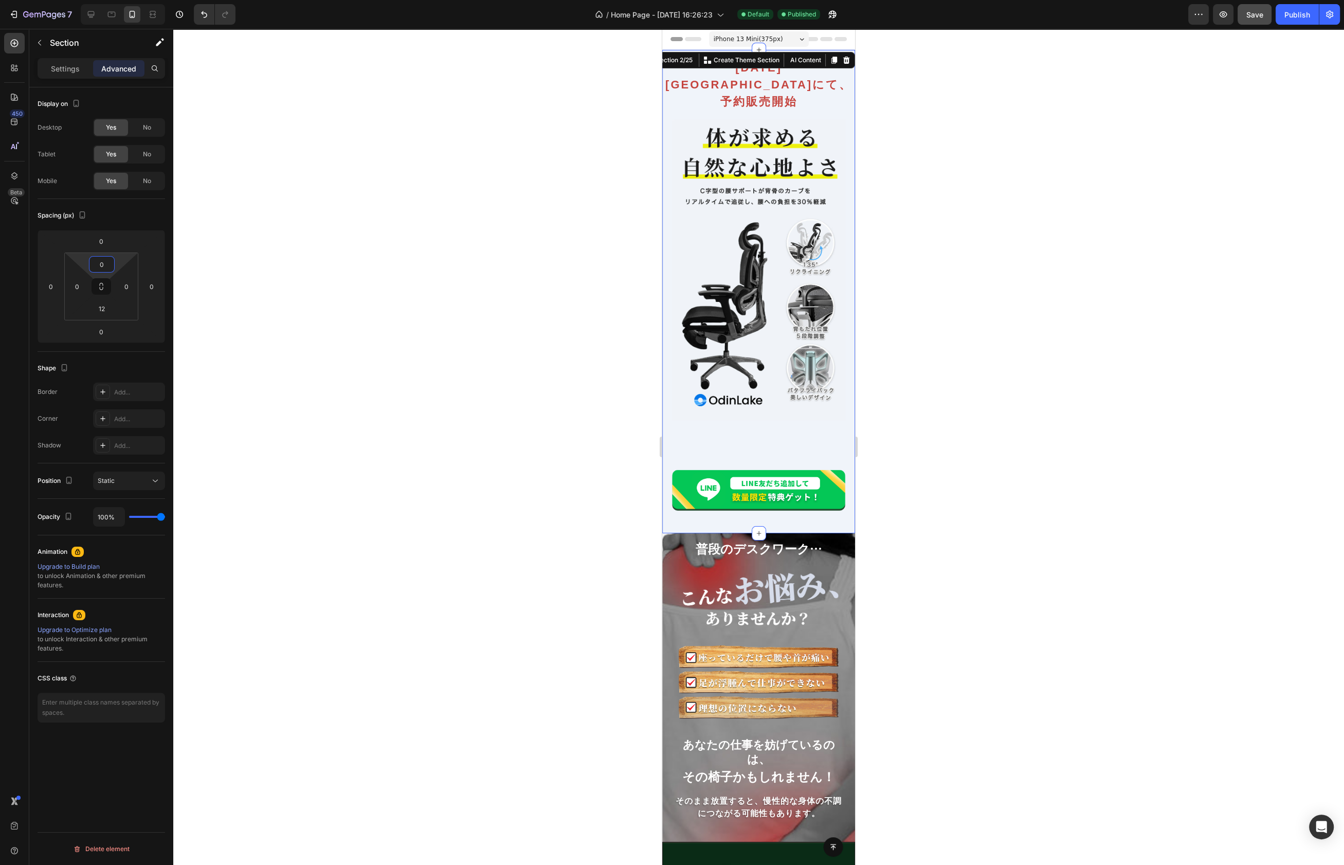
type input "12"
type input "2"
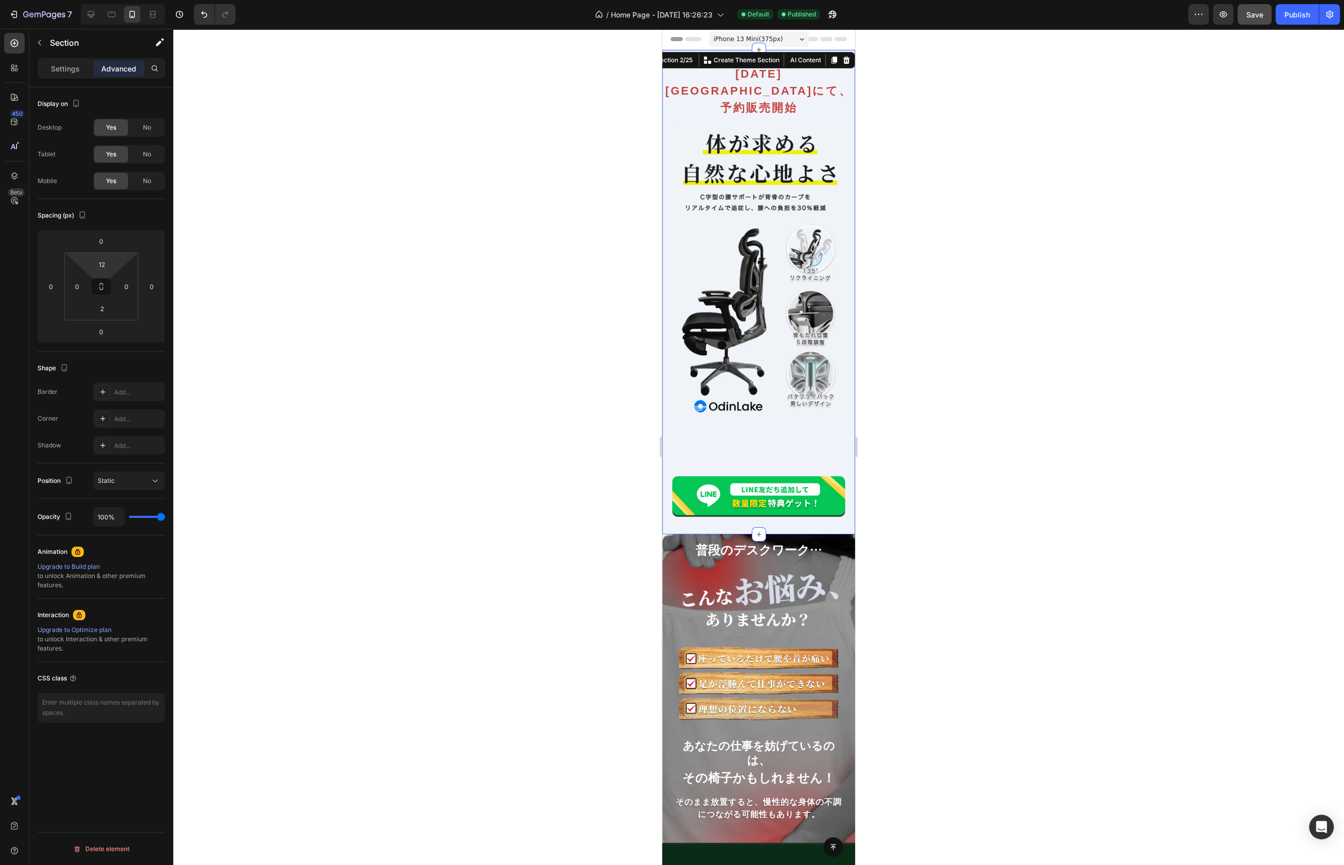
click at [794, 426] on div "[DATE]Makuakeにて、 予約販売開始 Heading Image Row Image Row" at bounding box center [758, 294] width 193 height 477
click at [795, 384] on img at bounding box center [759, 275] width 174 height 301
click at [835, 435] on div "[DATE]Makuakeにて、 予約販売開始 Heading Image Row Image Row" at bounding box center [758, 294] width 193 height 477
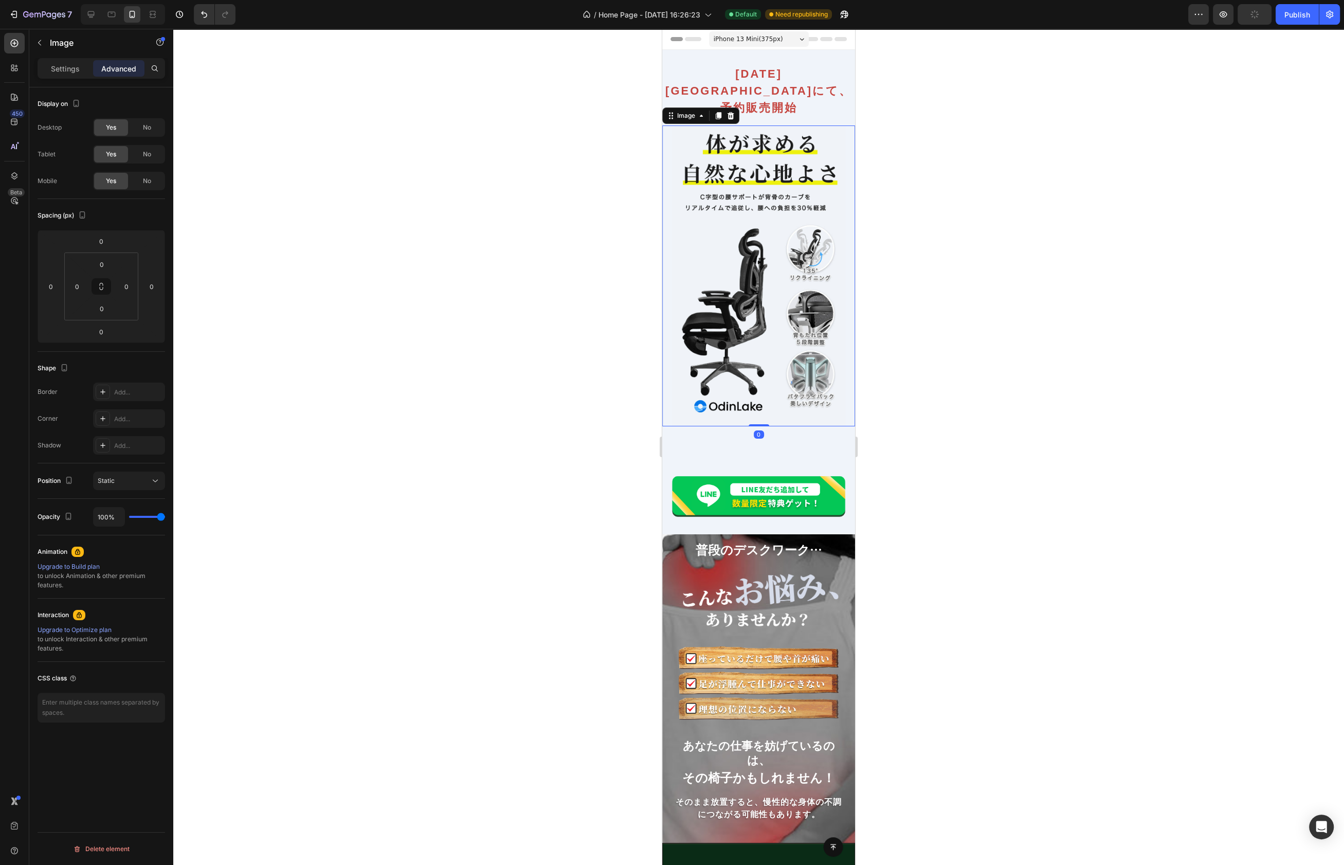
click at [812, 404] on img at bounding box center [759, 275] width 174 height 301
click at [814, 425] on div "[DATE]Makuakeにて、 予約販売開始 Heading Image Row Image Row" at bounding box center [758, 294] width 193 height 477
click at [56, 71] on p "Settings" at bounding box center [65, 68] width 29 height 11
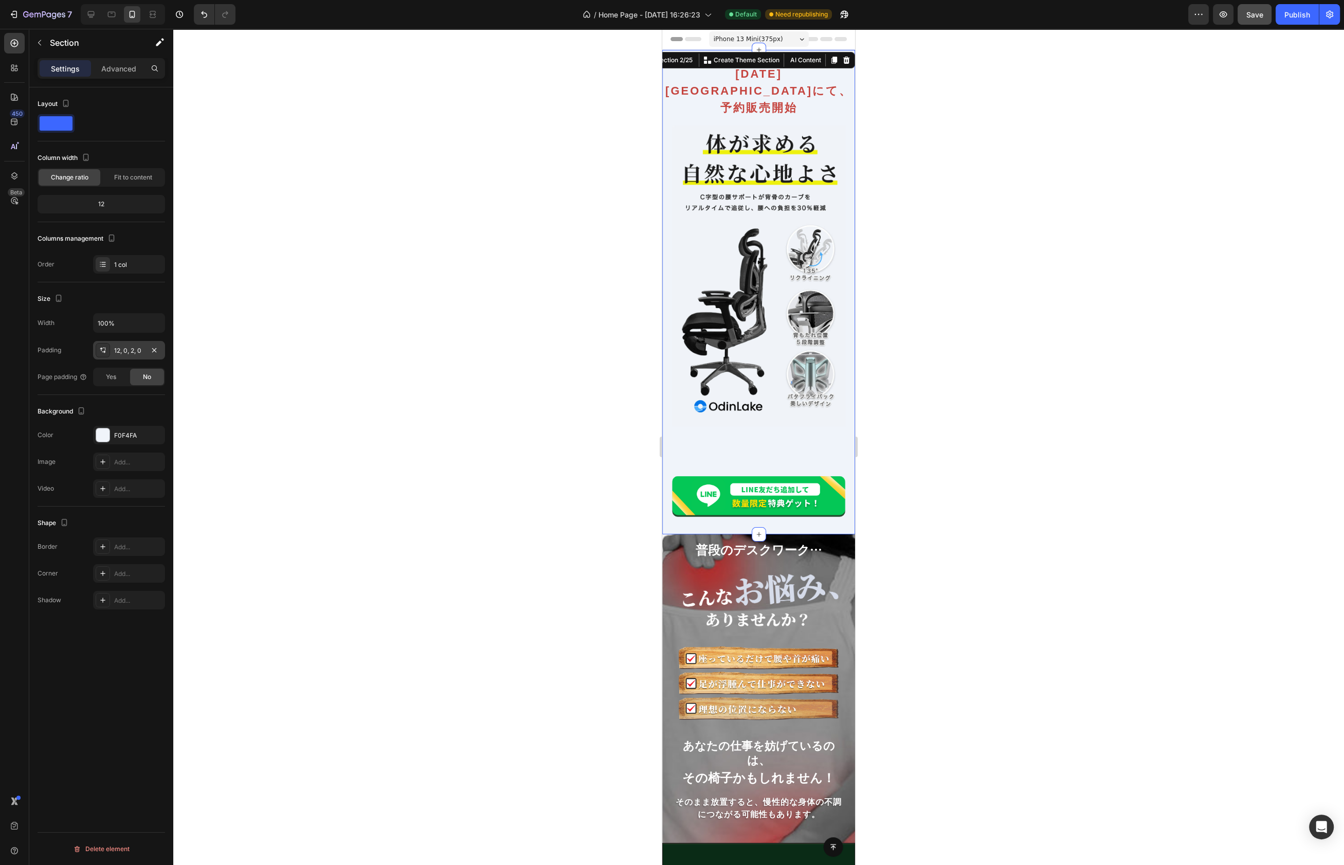
click at [123, 346] on div "12, 0, 2, 0" at bounding box center [129, 350] width 30 height 9
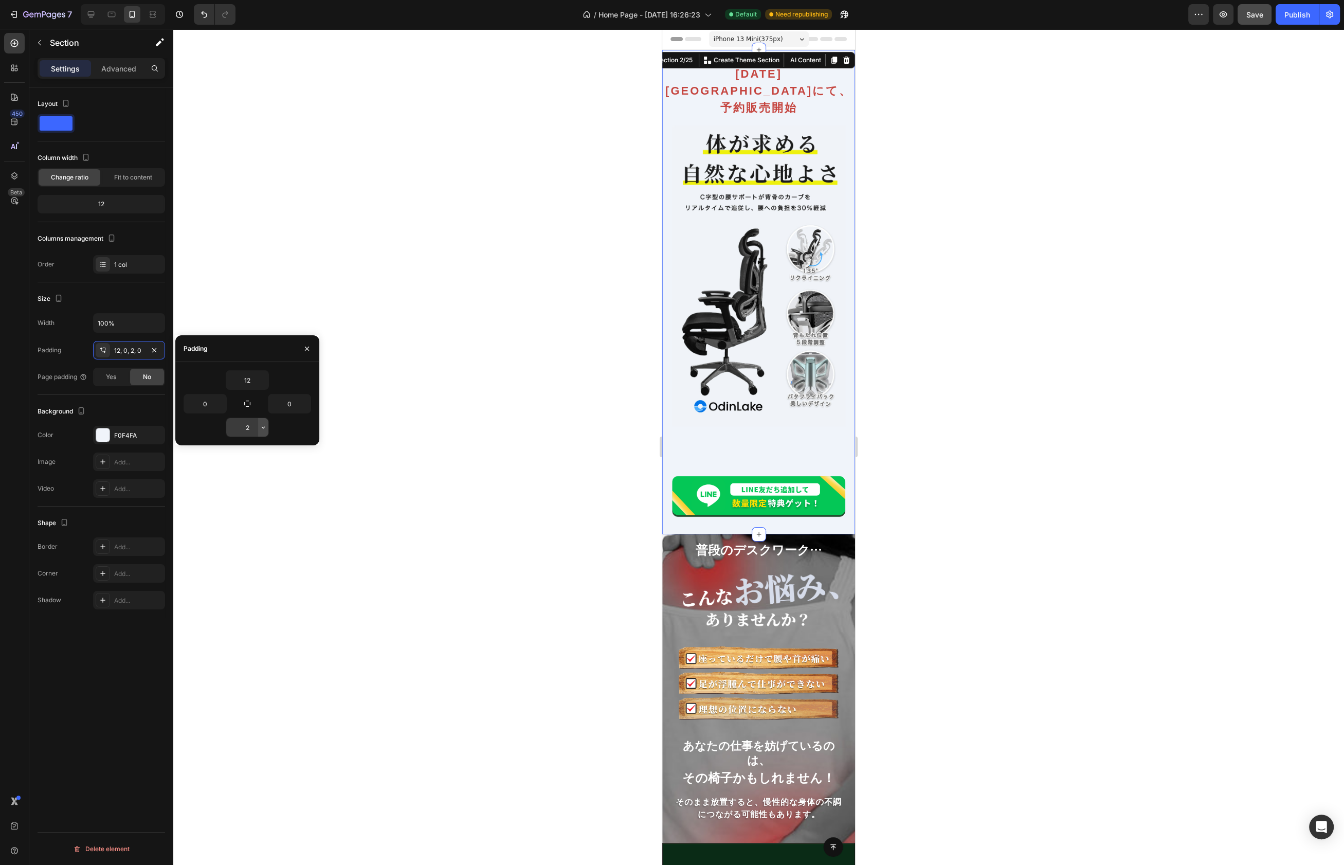
click at [258, 423] on button "button" at bounding box center [263, 427] width 10 height 19
click at [245, 452] on span "Auto" at bounding box center [248, 452] width 13 height 9
click at [251, 424] on input "Auto" at bounding box center [247, 427] width 42 height 19
type input "A"
type input "0"
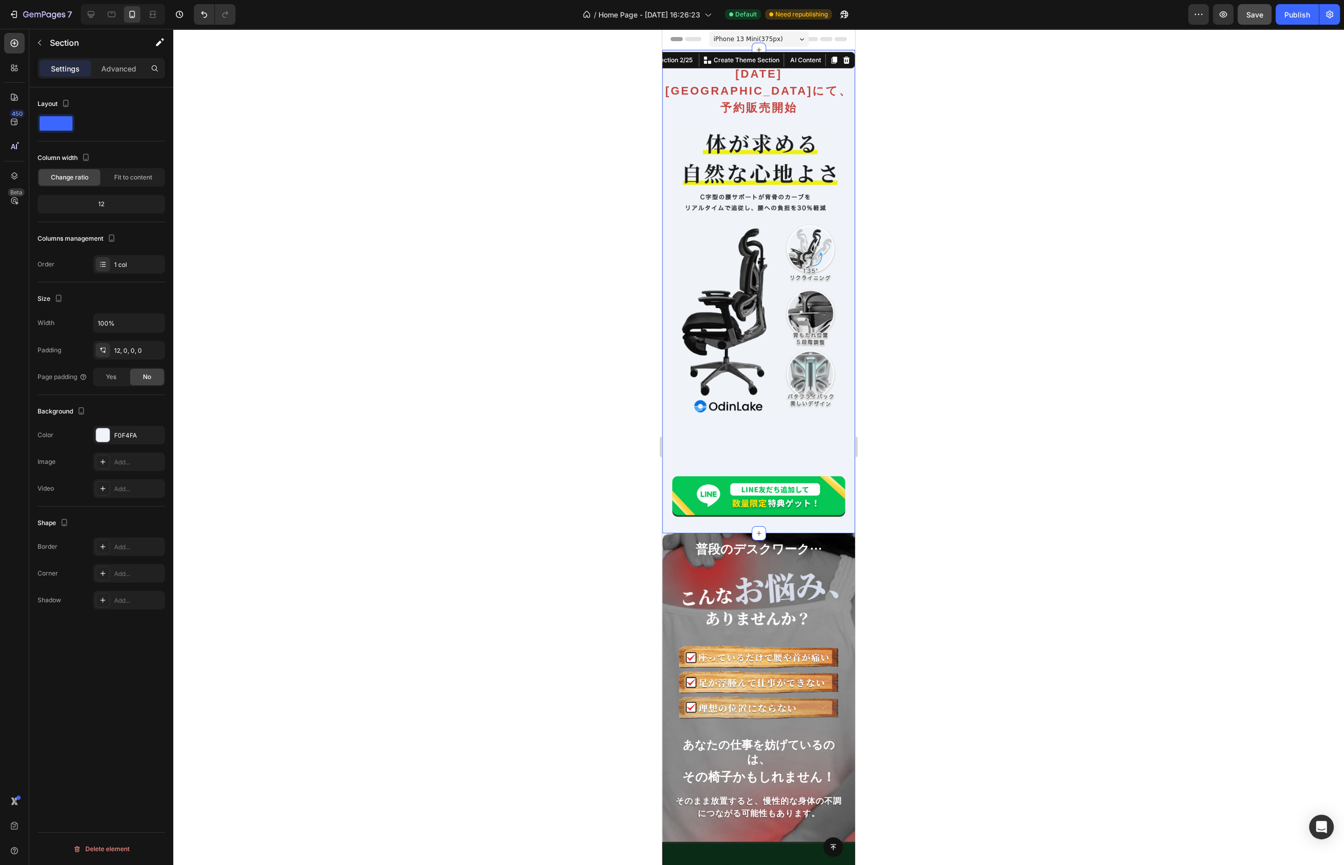
click at [136, 285] on div "Size Width 100% Padding 12, 0, 0, 0 Page padding Yes No" at bounding box center [101, 338] width 127 height 113
click at [136, 294] on div "Size" at bounding box center [101, 298] width 127 height 16
click at [769, 426] on div "[DATE]Makuakeにて、 予約販売開始 Heading Image Row Image Row" at bounding box center [758, 294] width 193 height 477
click at [821, 396] on img at bounding box center [759, 275] width 174 height 301
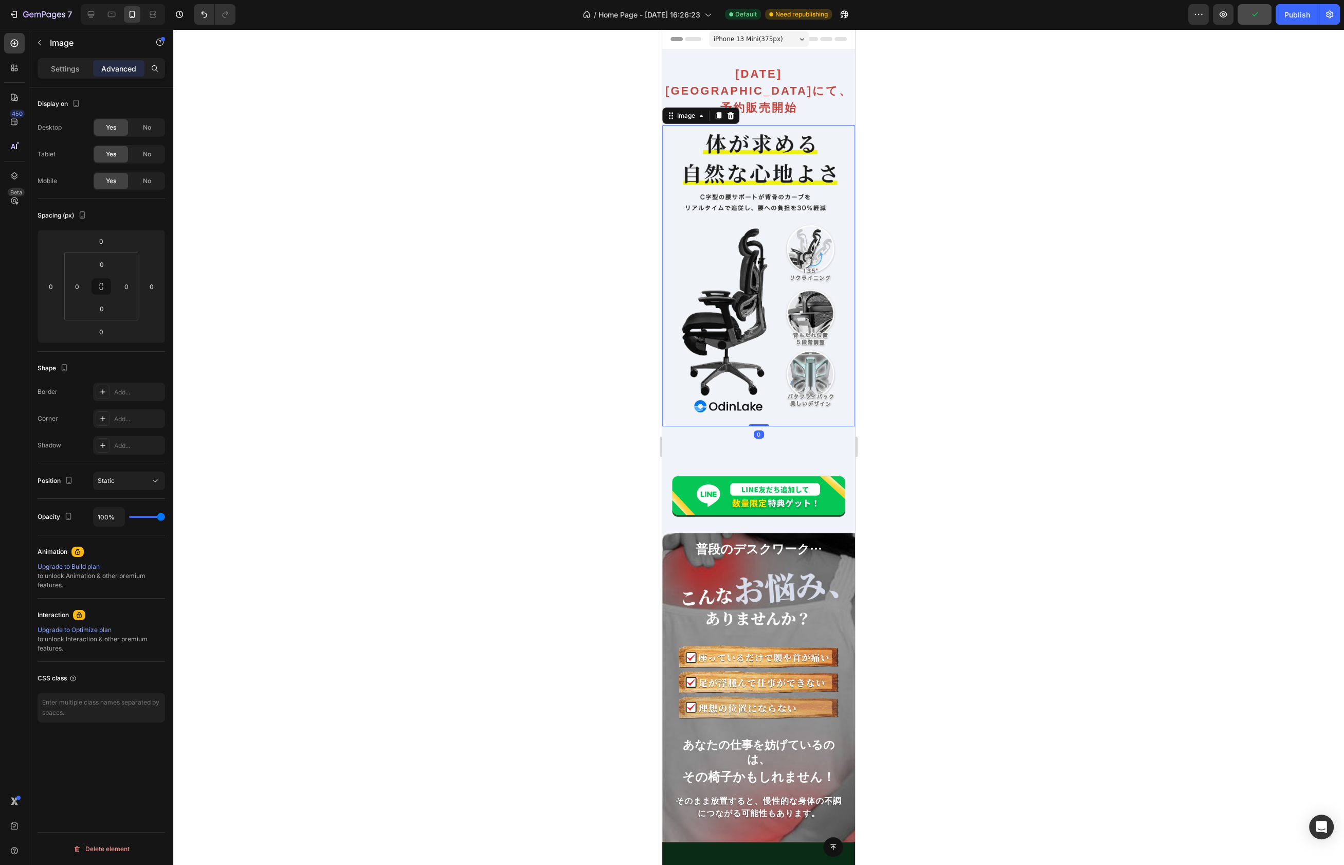
click at [125, 71] on p "Advanced" at bounding box center [118, 68] width 35 height 11
click at [49, 66] on div "Settings" at bounding box center [65, 68] width 51 height 16
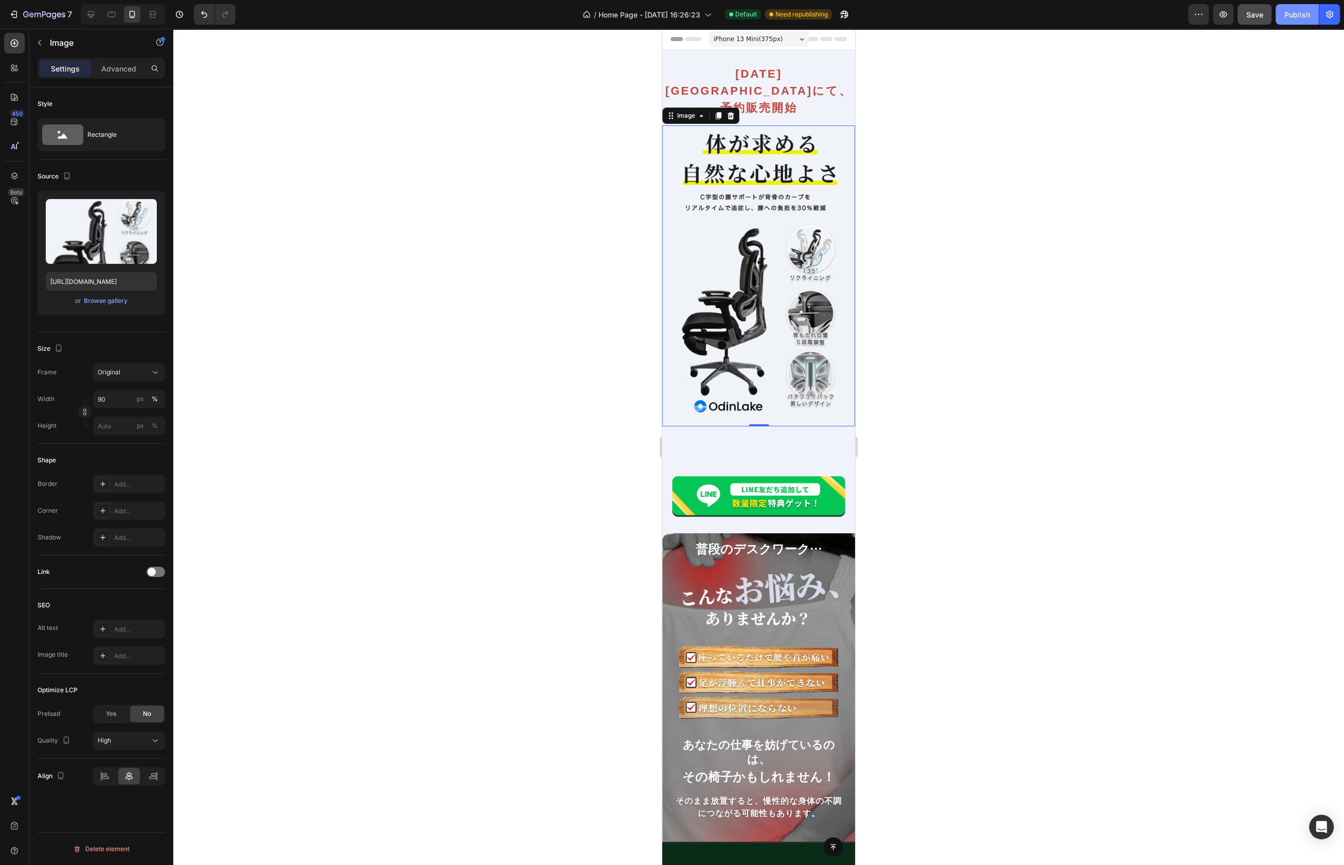
click at [1282, 23] on button "Publish" at bounding box center [1296, 14] width 43 height 21
